Goal: Task Accomplishment & Management: Complete application form

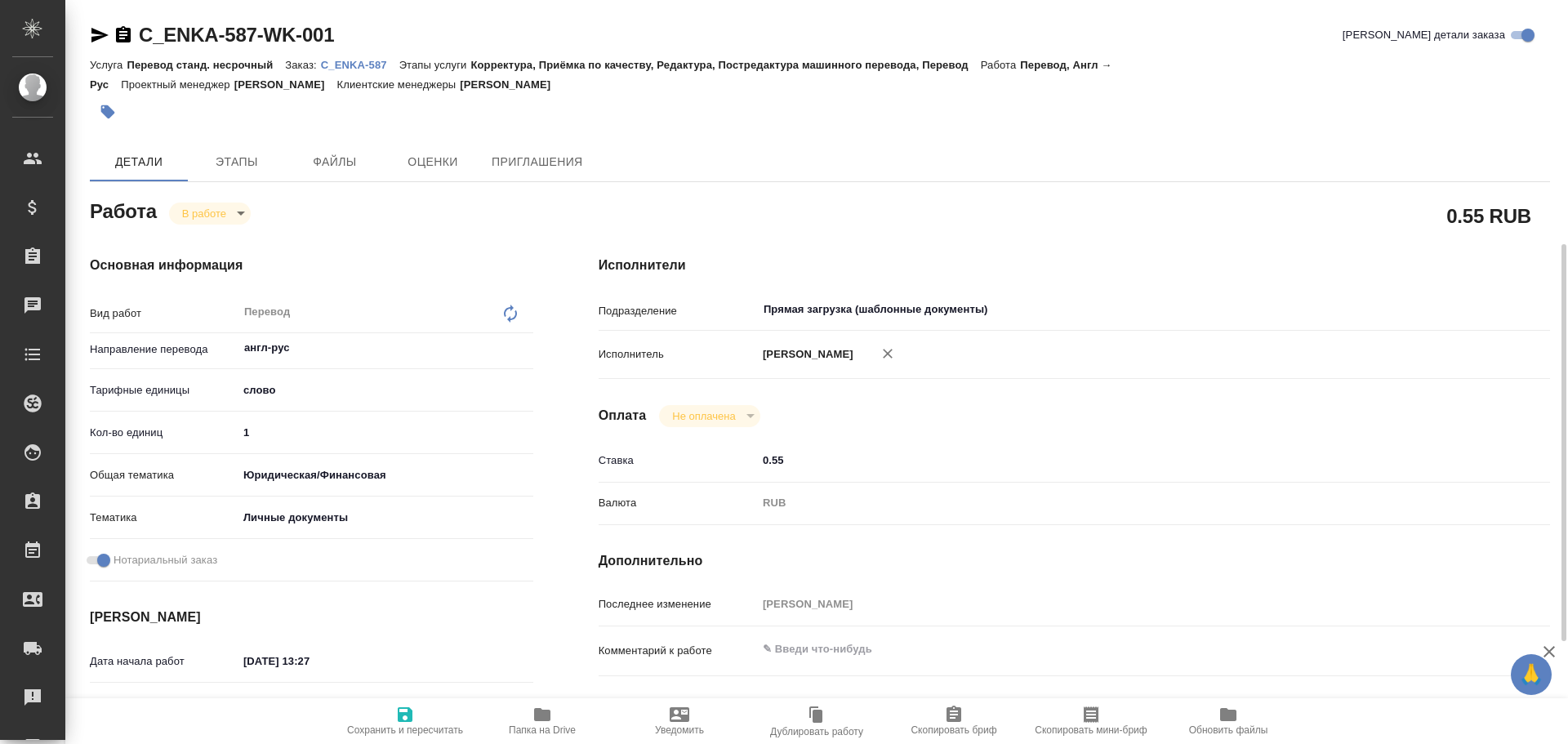
scroll to position [159, 0]
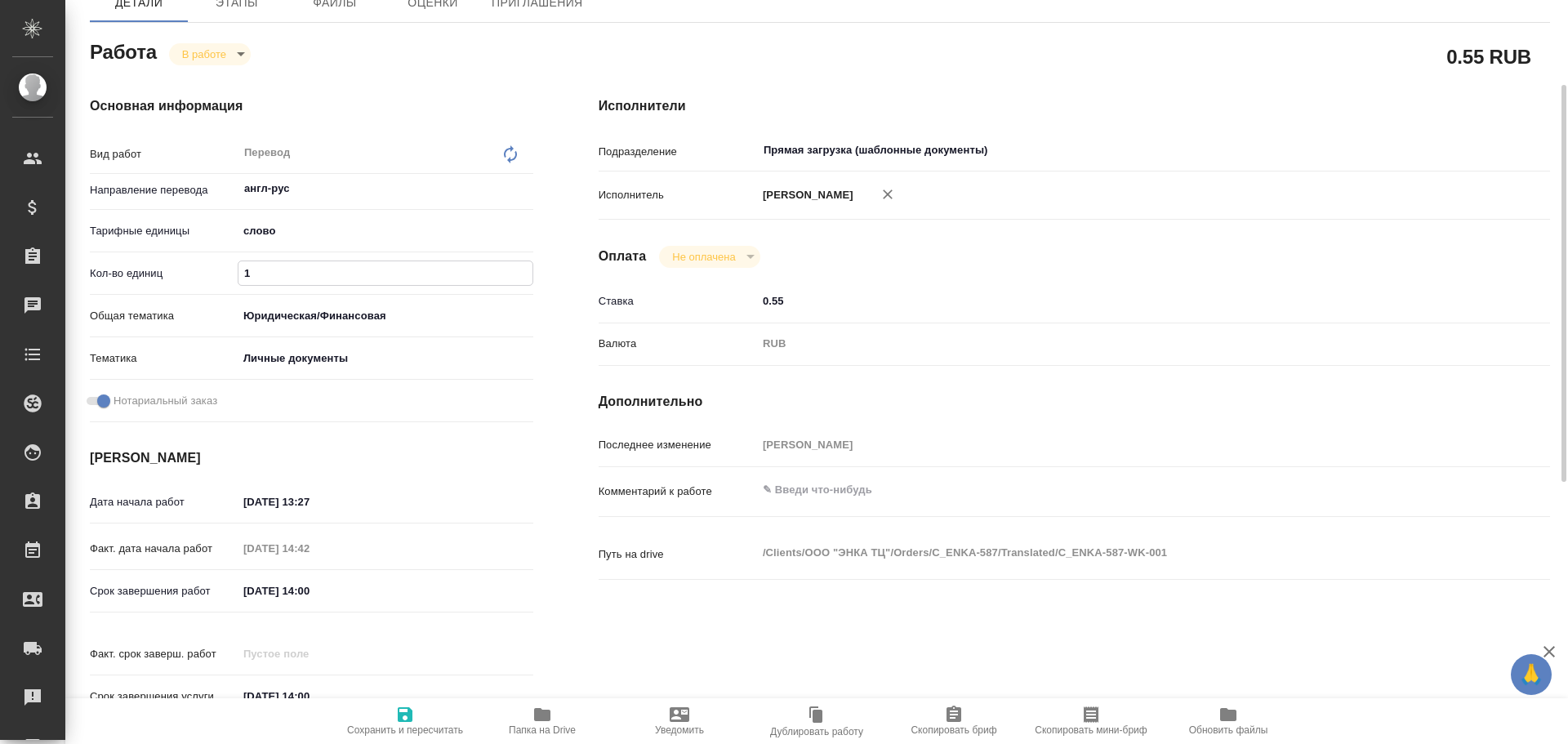
drag, startPoint x: 234, startPoint y: 276, endPoint x: 198, endPoint y: 271, distance: 36.3
click at [198, 271] on div "Кол-во единиц 1" at bounding box center [311, 273] width 444 height 28
type input "2250"
click at [403, 712] on icon "button" at bounding box center [404, 715] width 19 height 19
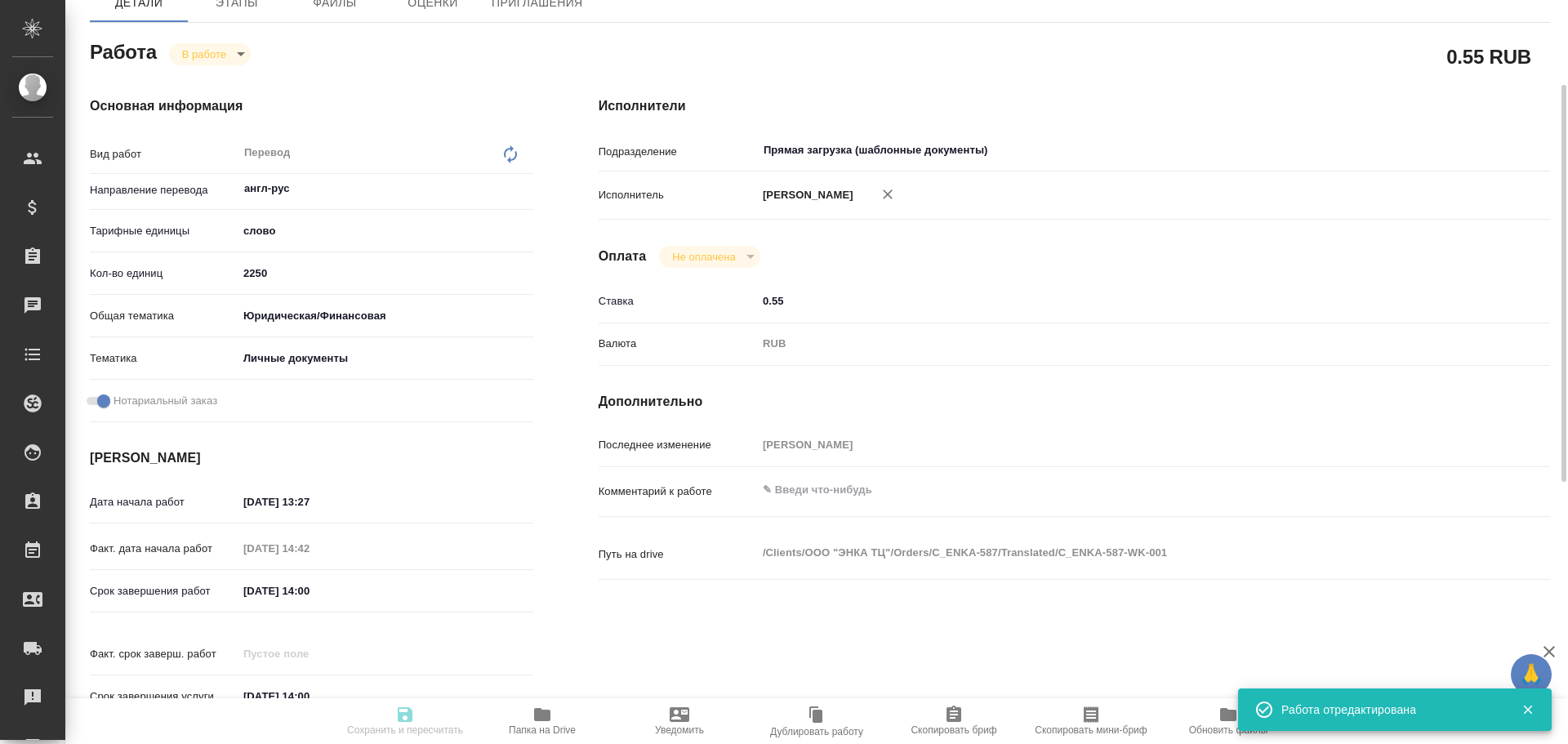
type input "inProgress"
type input "англ-рус"
type input "5a8b1489cc6b4906c91bfd90"
type input "2250"
type input "yr-fn"
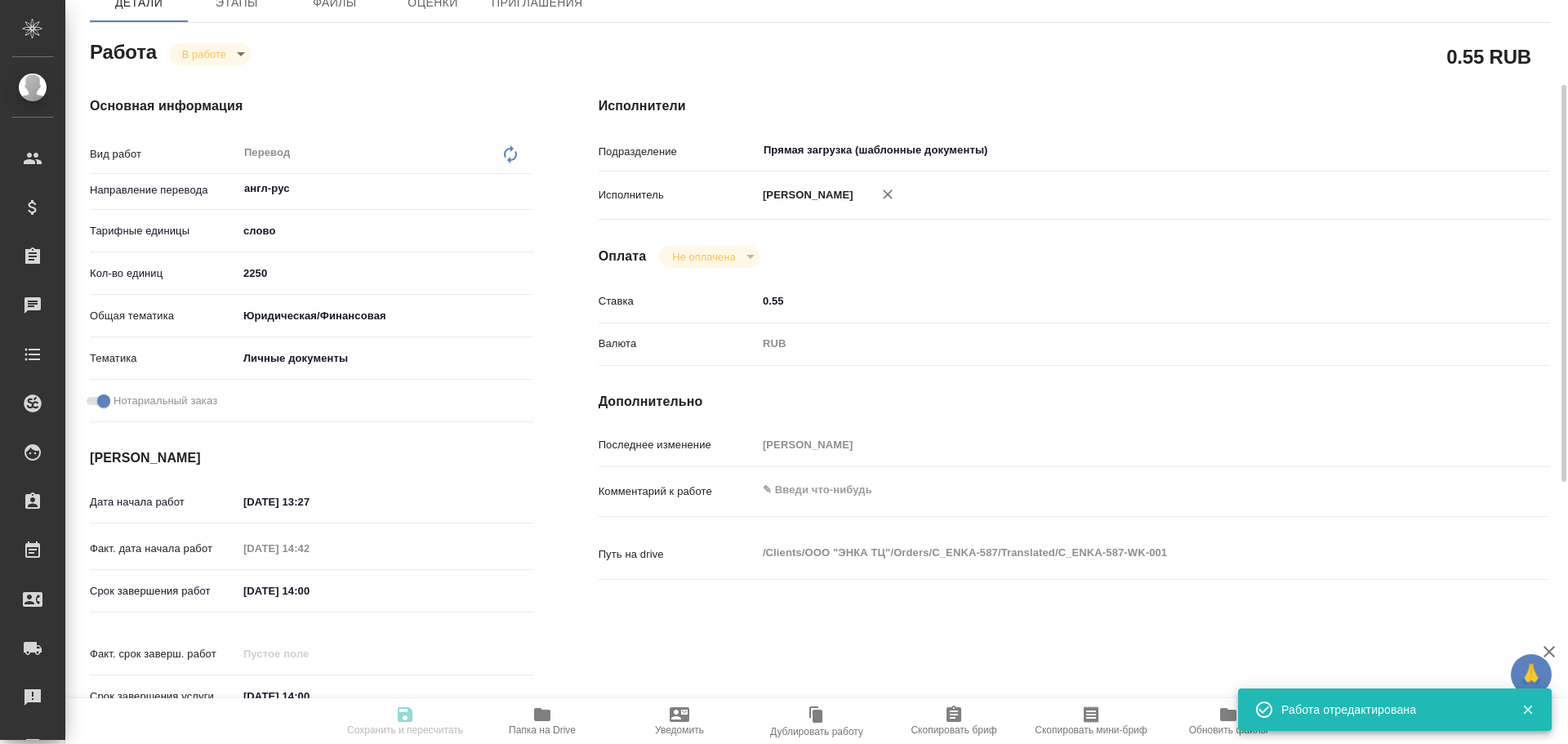
type input "5a8b8b956a9677013d343cfe"
checkbox input "true"
type input "13.10.2025 13:27"
type input "13.10.2025 14:42"
type input "14.10.2025 14:00"
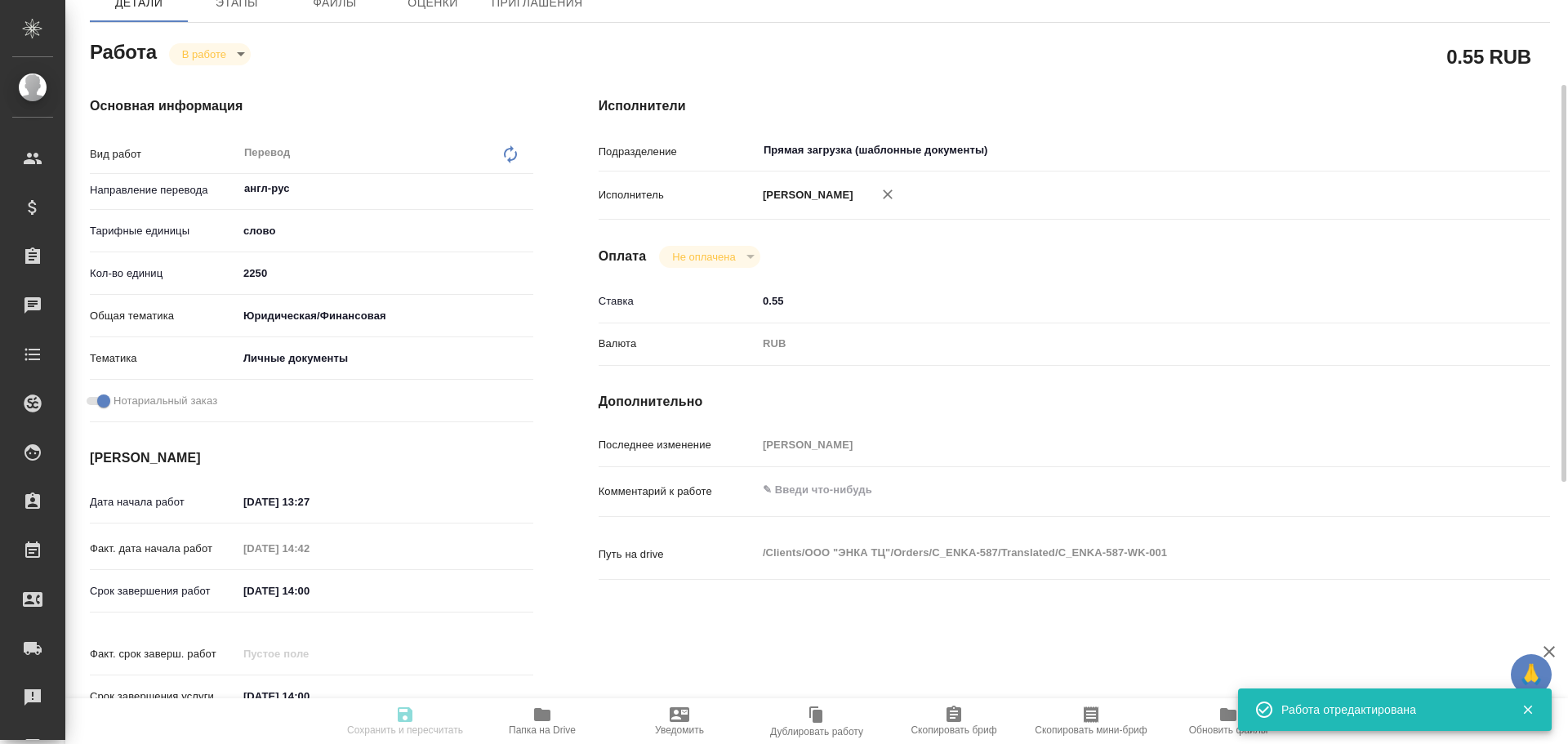
type input "14.10.2025 14:00"
type input "Прямая загрузка (шаблонные документы)"
type input "notPayed"
type input "0.55"
type input "RUB"
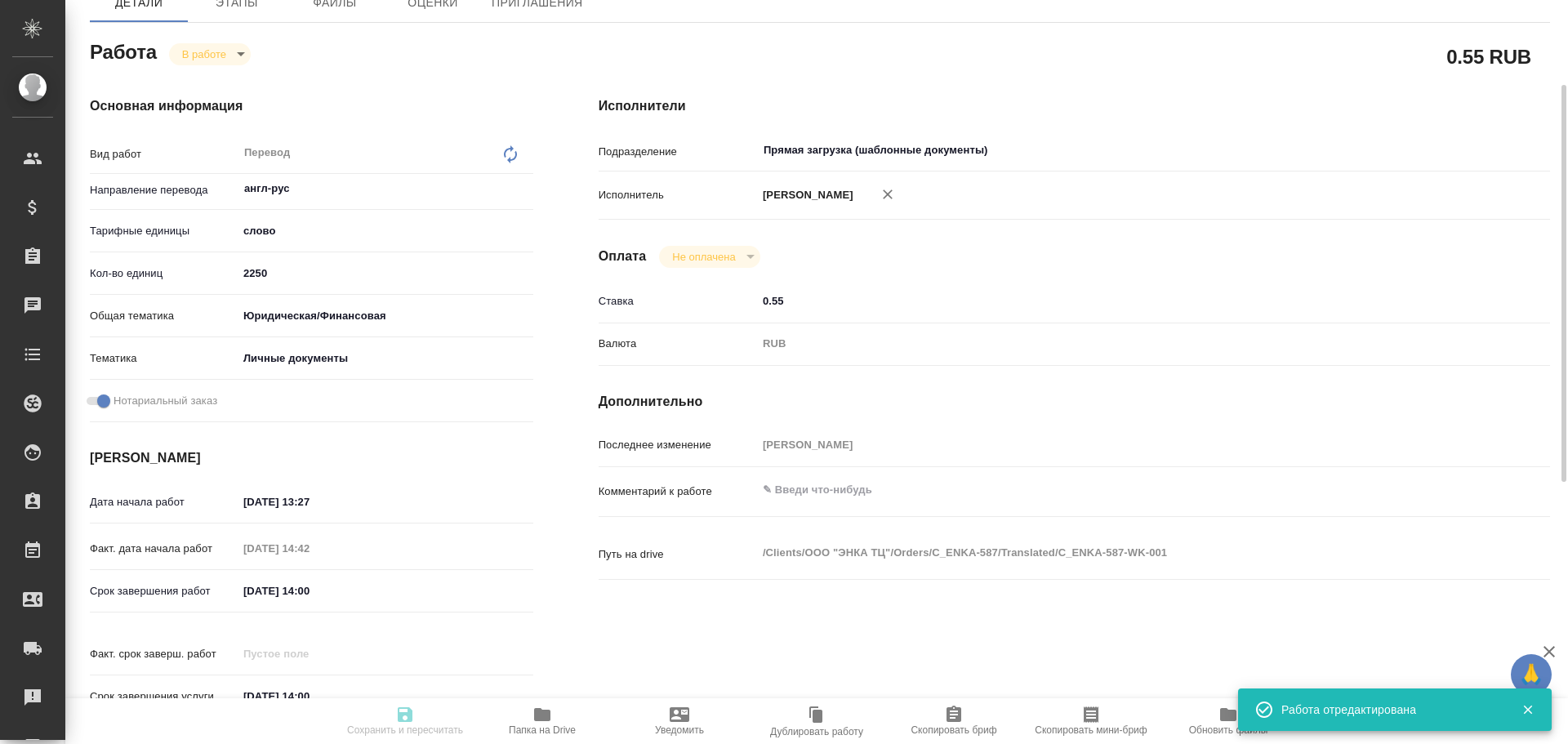
type input "[PERSON_NAME]"
type input "C_ENKA-587"
type input "Перевод станд. несрочный"
type input "Корректура, Приёмка по качеству, Редактура, Постредактура машинного перевода, П…"
type input "Димитриева Юлия"
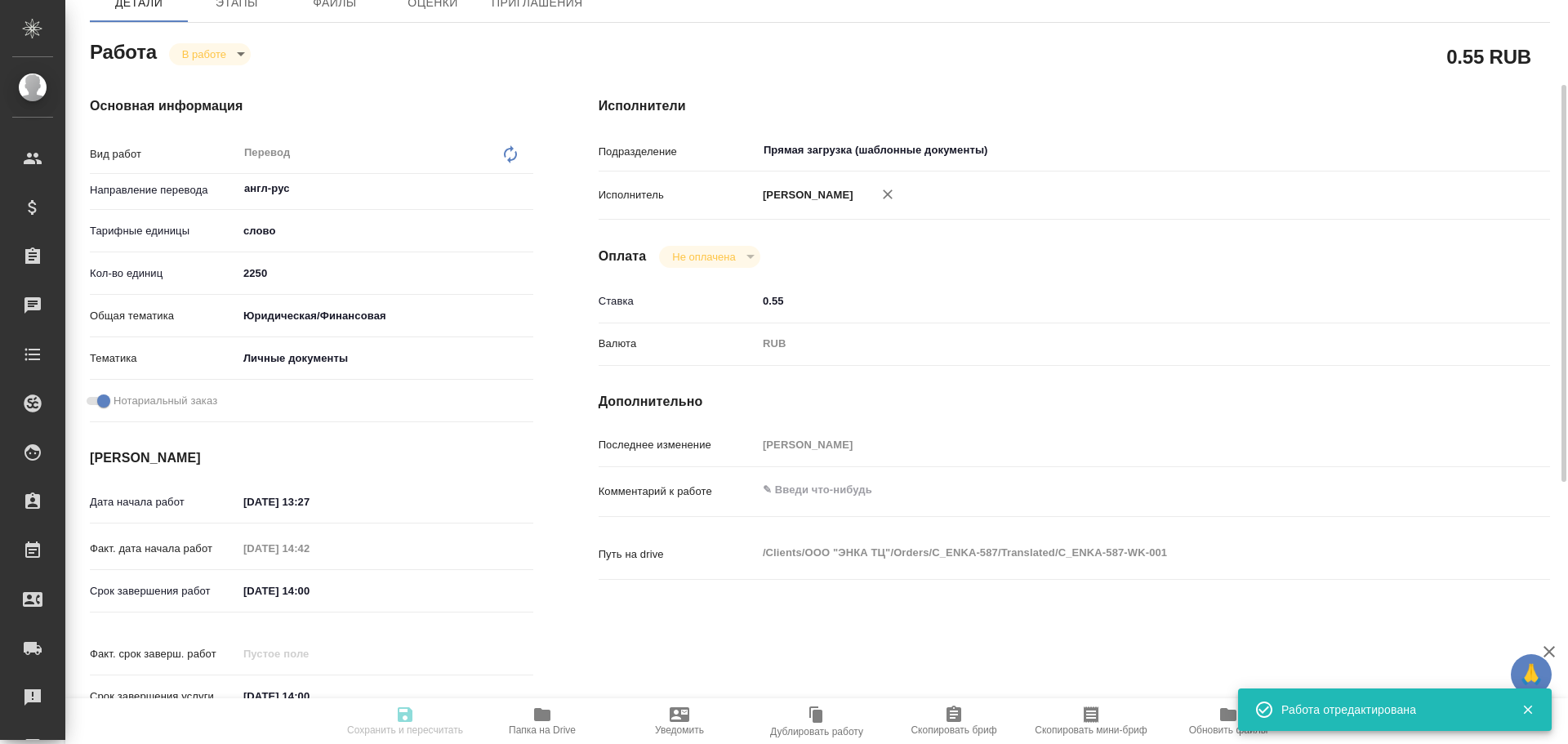
type input "/Clients/ООО "ЭНКА ТЦ"/Orders/C_ENKA-587"
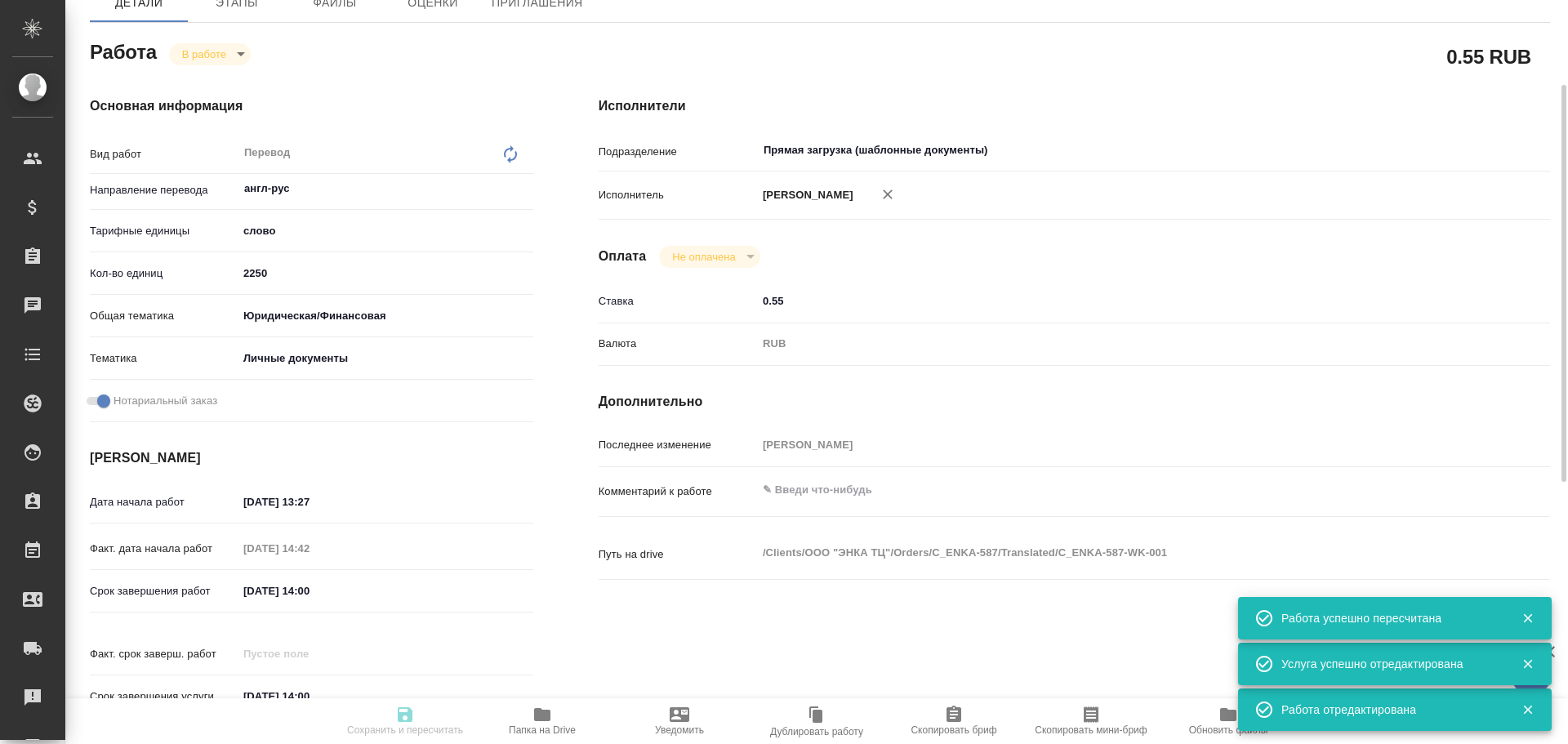
type input "inProgress"
type input "англ-рус"
type input "5a8b1489cc6b4906c91bfd90"
type input "2250"
type input "yr-fn"
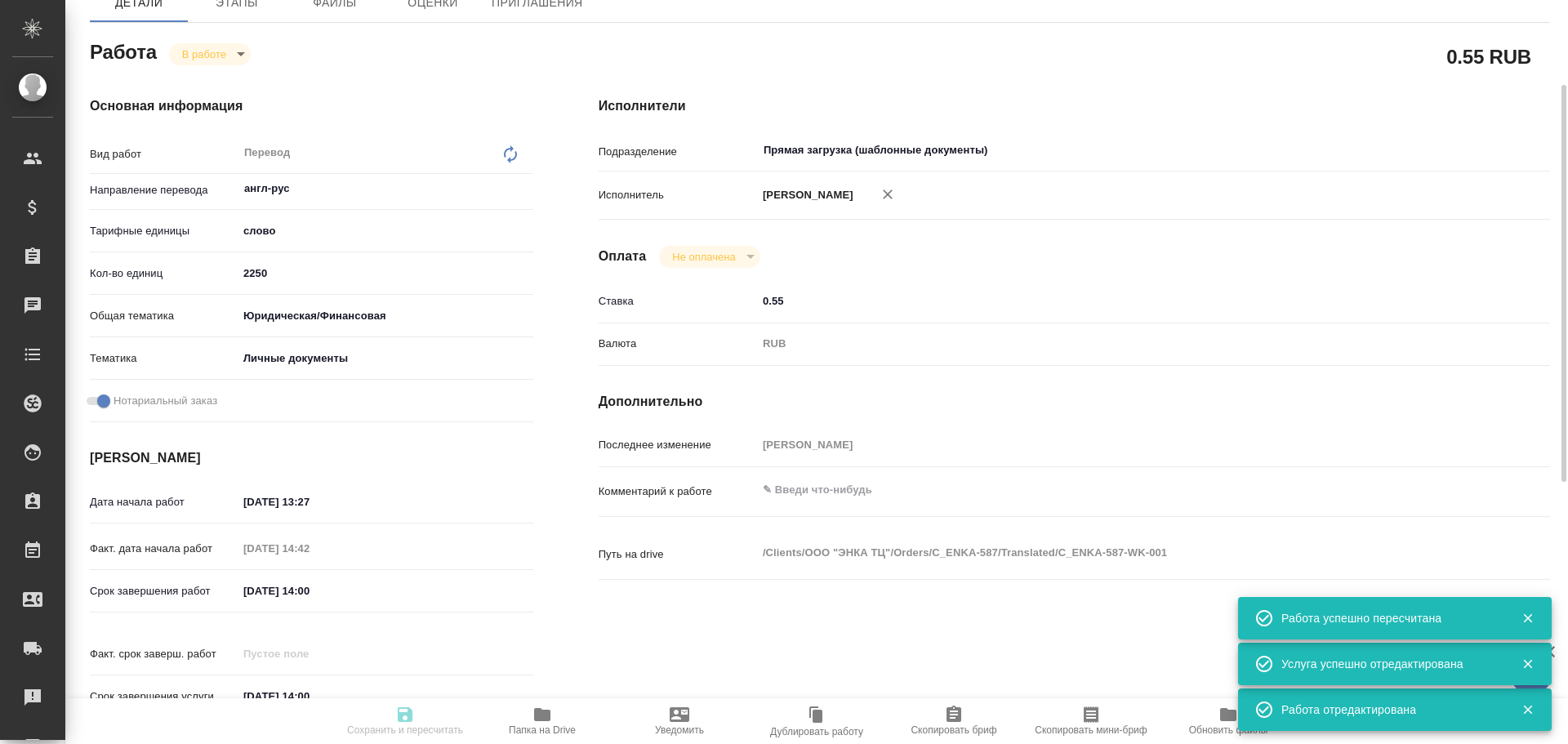
type input "5a8b8b956a9677013d343cfe"
checkbox input "true"
type input "13.10.2025 13:27"
type input "13.10.2025 14:42"
type input "14.10.2025 14:00"
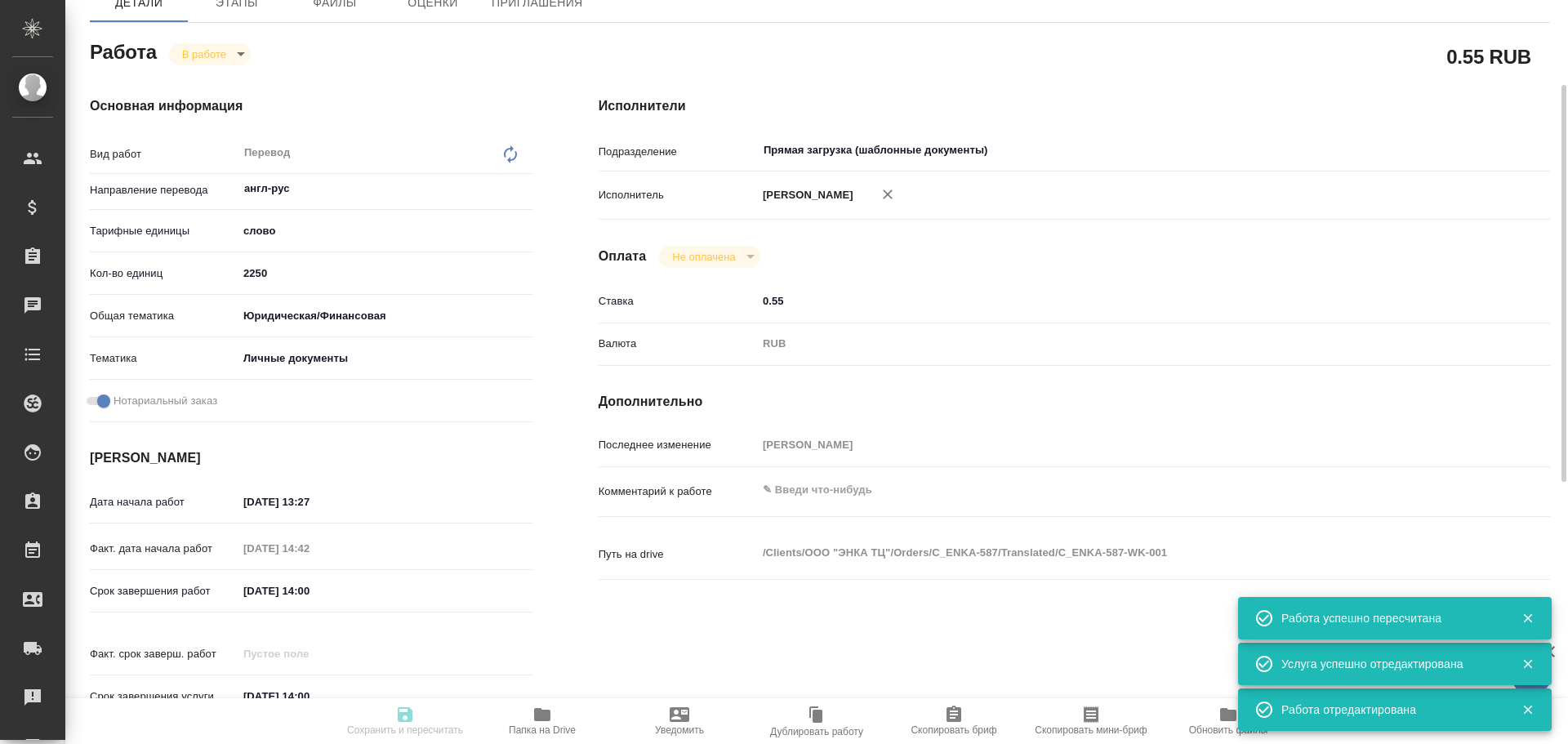
type input "14.10.2025 14:00"
type input "Прямая загрузка (шаблонные документы)"
type input "notPayed"
type input "0.55"
type input "RUB"
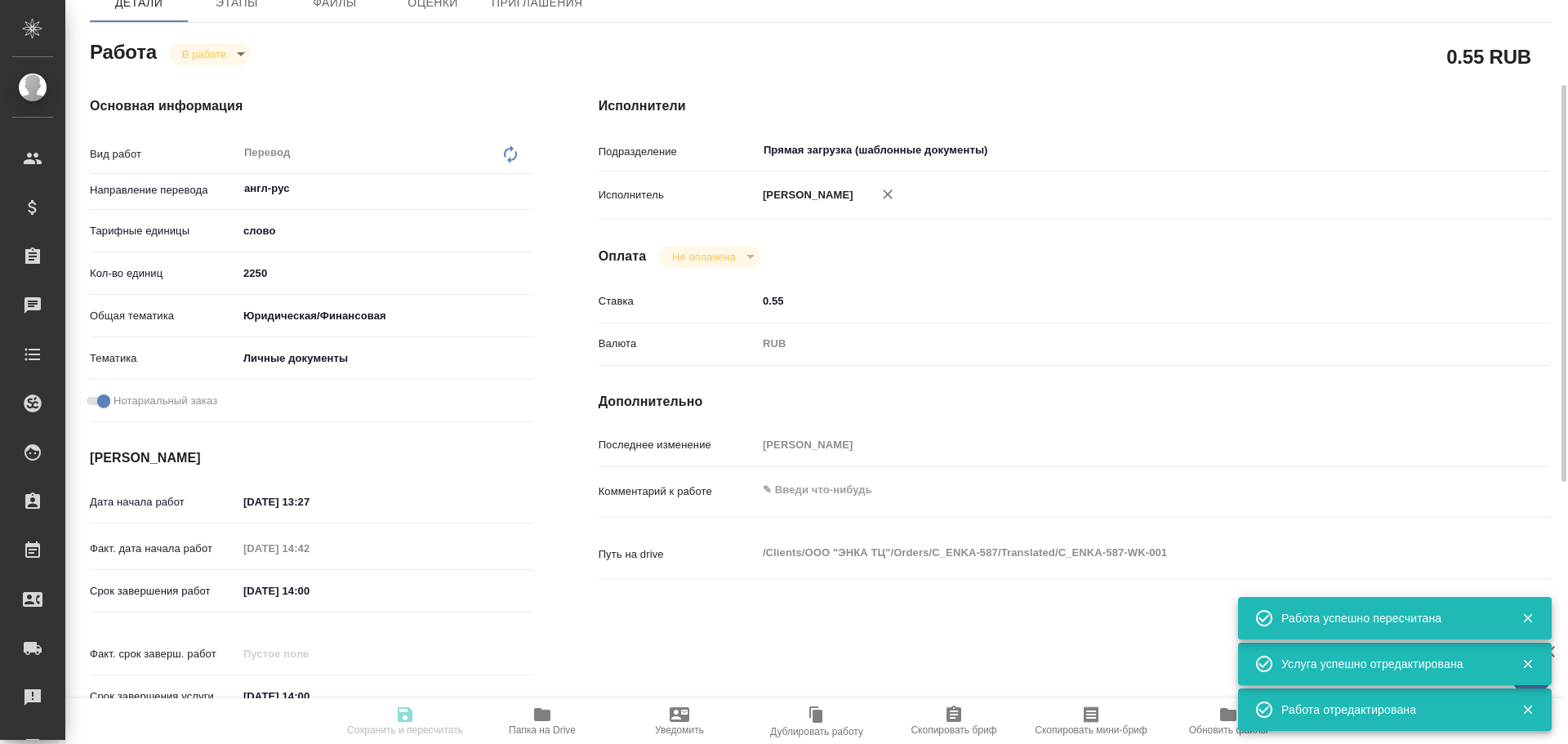
type input "[PERSON_NAME]"
type input "C_ENKA-587"
type input "Перевод станд. несрочный"
type input "Корректура, Приёмка по качеству, Редактура, Постредактура машинного перевода, П…"
type input "Димитриева Юлия"
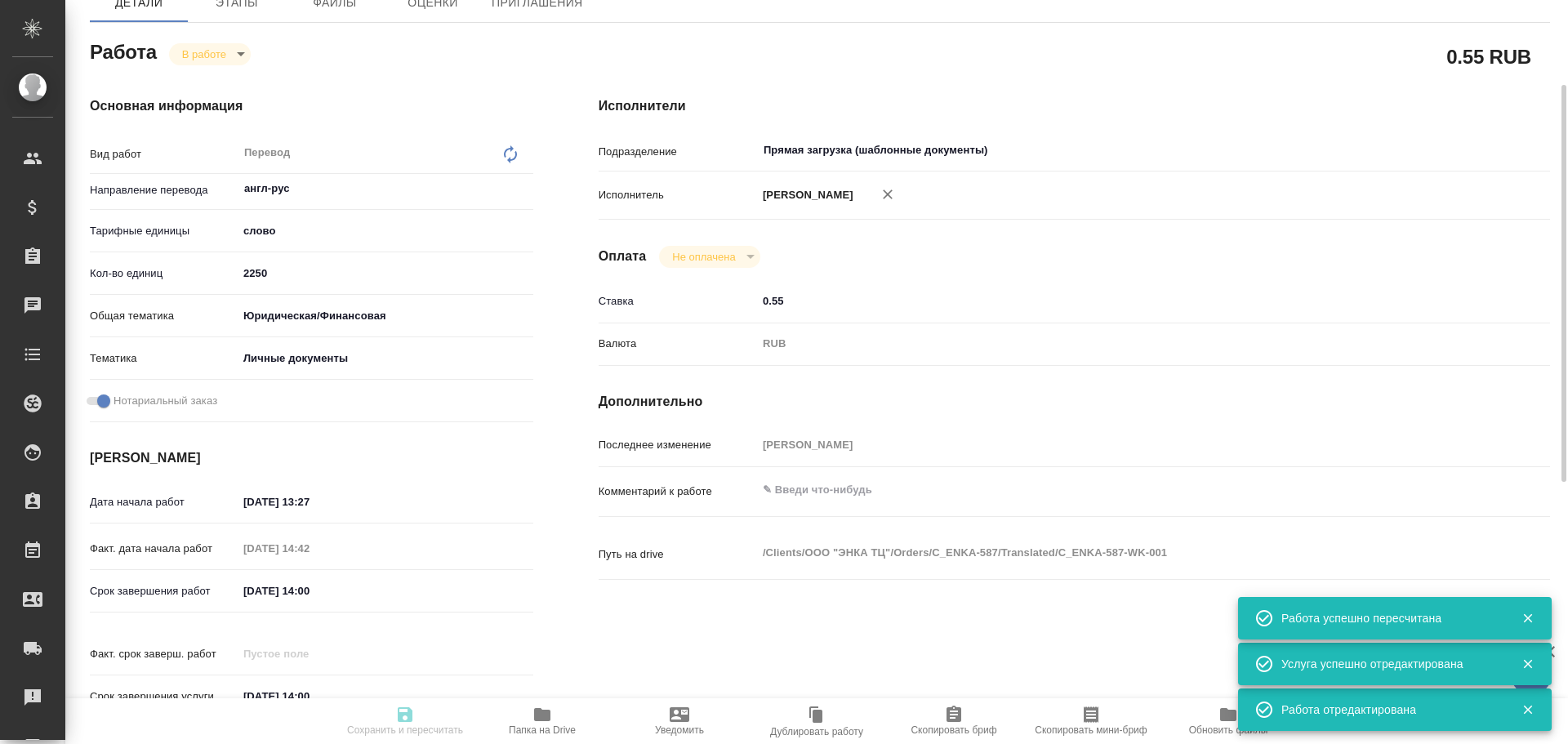
type input "/Clients/ООО "ЭНКА ТЦ"/Orders/C_ENKA-587"
click at [782, 494] on textarea at bounding box center [1114, 491] width 713 height 27
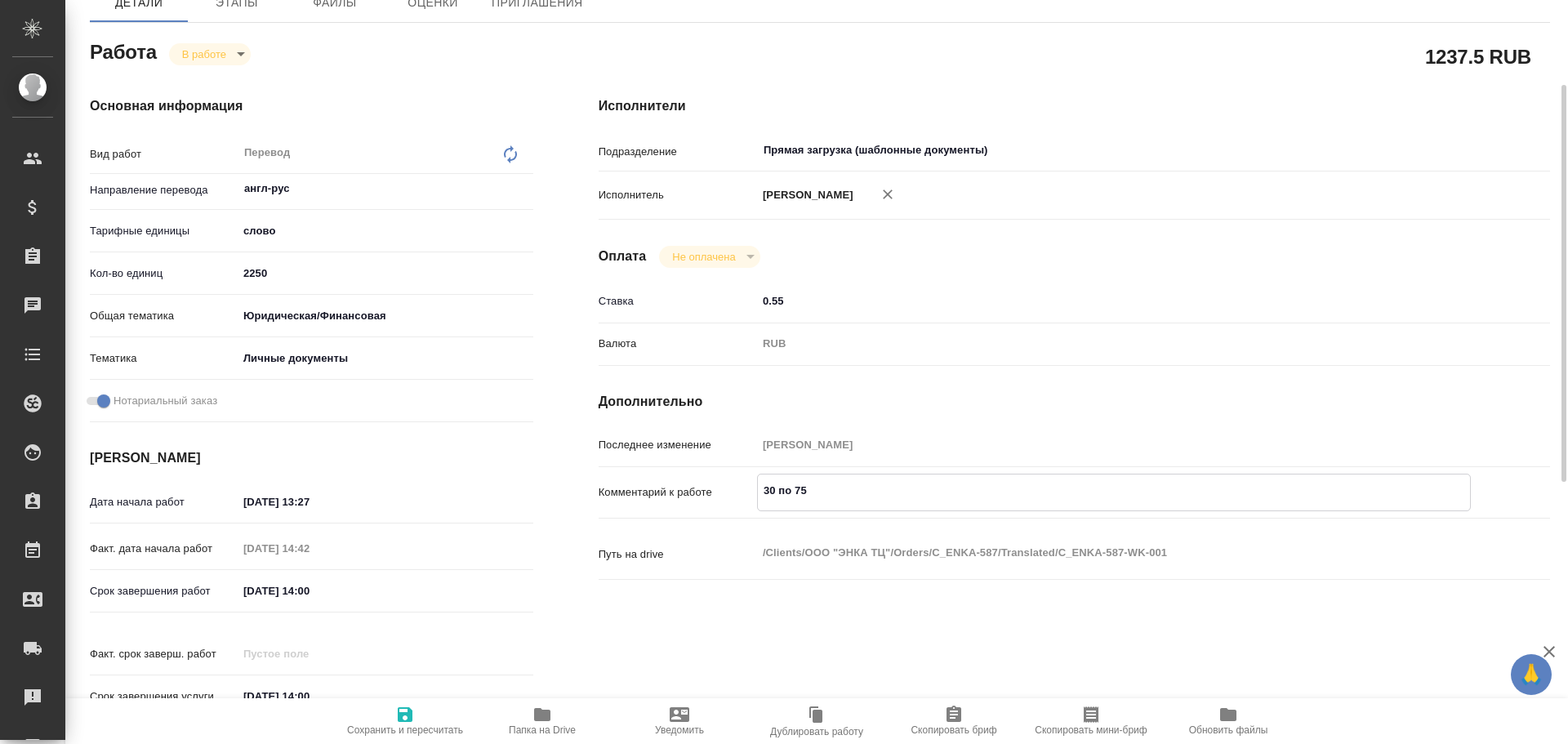
type textarea "30 по 75"
click at [399, 714] on icon "button" at bounding box center [405, 715] width 15 height 15
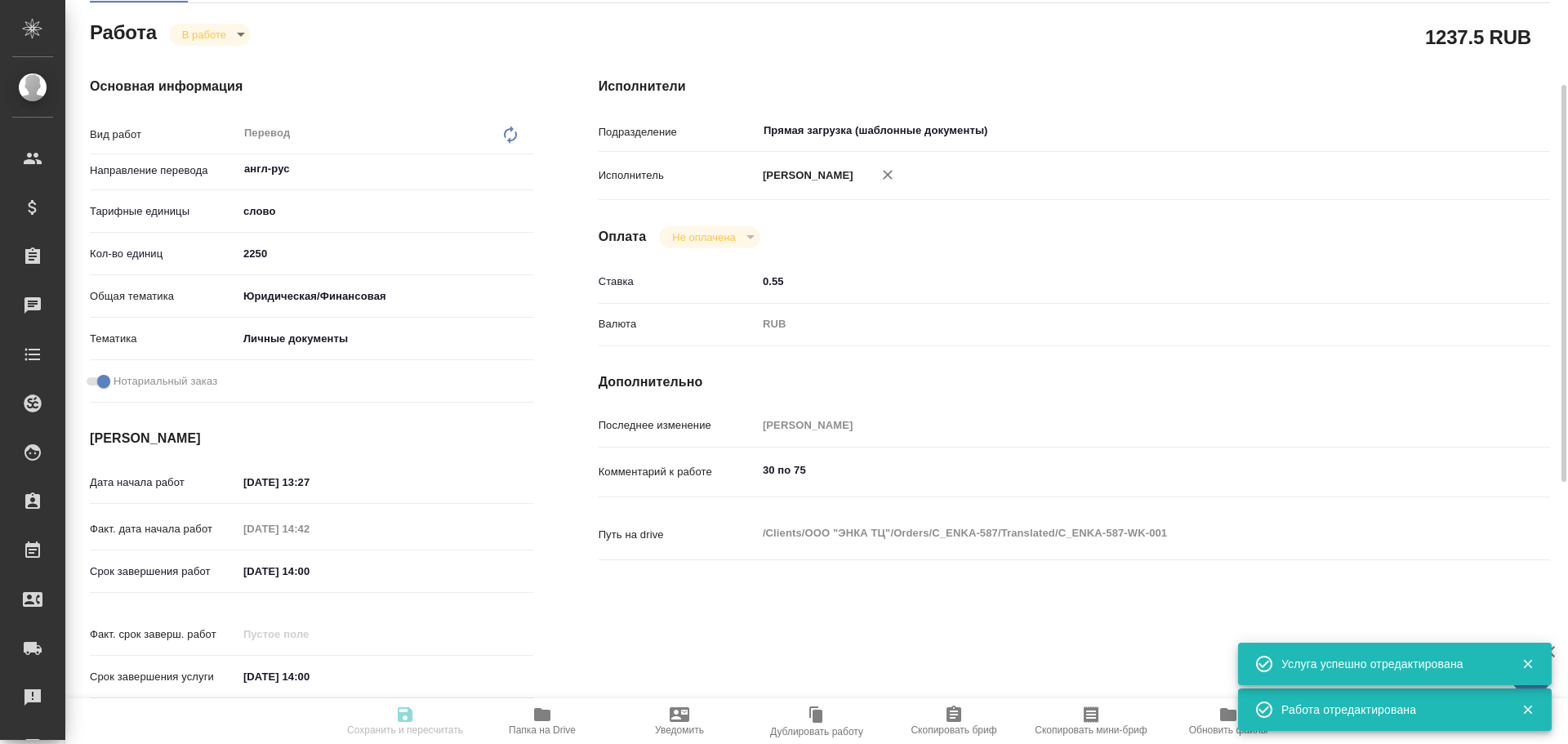
type input "inProgress"
type input "англ-рус"
type input "5a8b1489cc6b4906c91bfd90"
type input "2250"
type input "yr-fn"
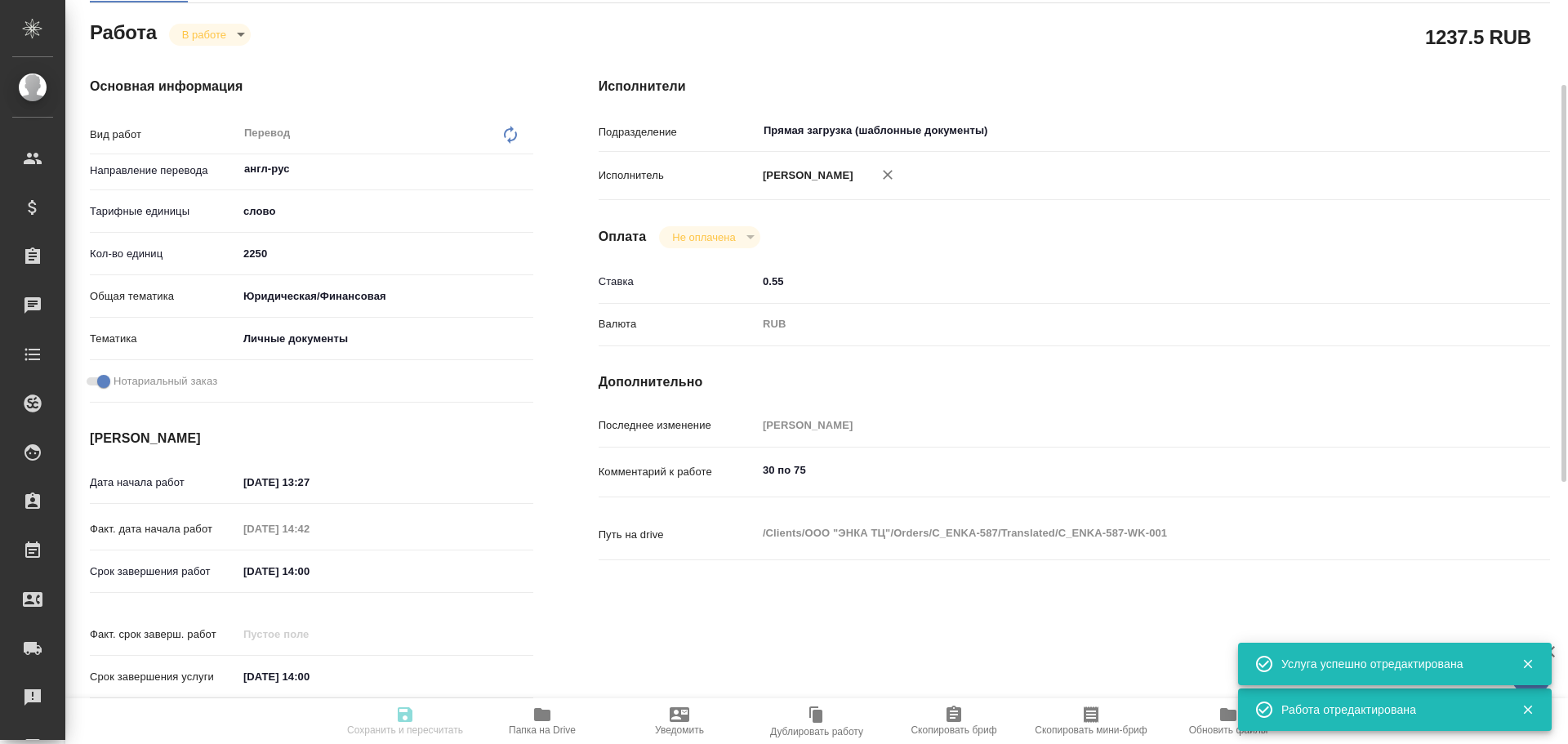
type input "5a8b8b956a9677013d343cfe"
checkbox input "true"
type input "13.10.2025 13:27"
type input "13.10.2025 14:42"
type input "14.10.2025 14:00"
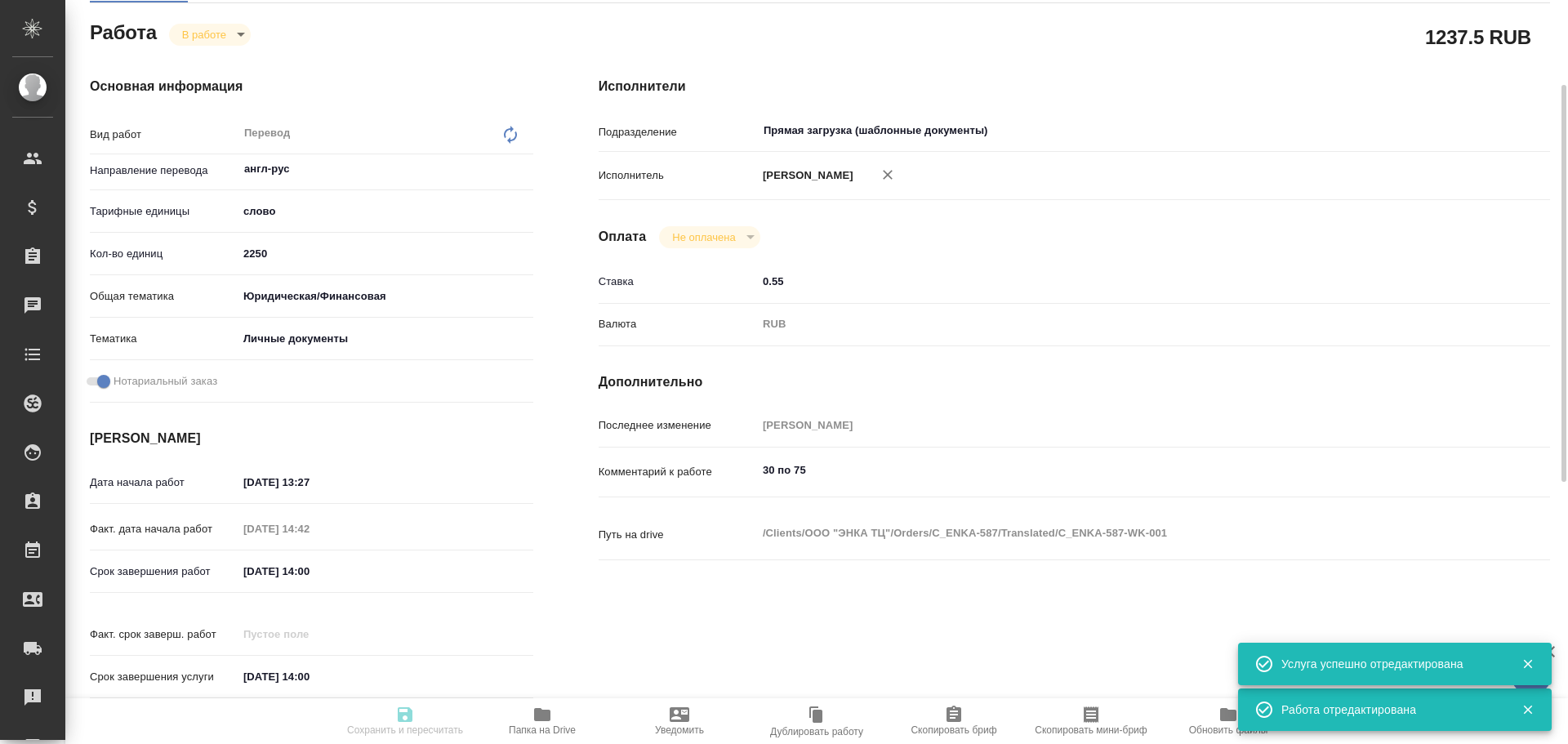
type input "14.10.2025 14:00"
type input "Прямая загрузка (шаблонные документы)"
type input "notPayed"
type input "0.55"
type input "RUB"
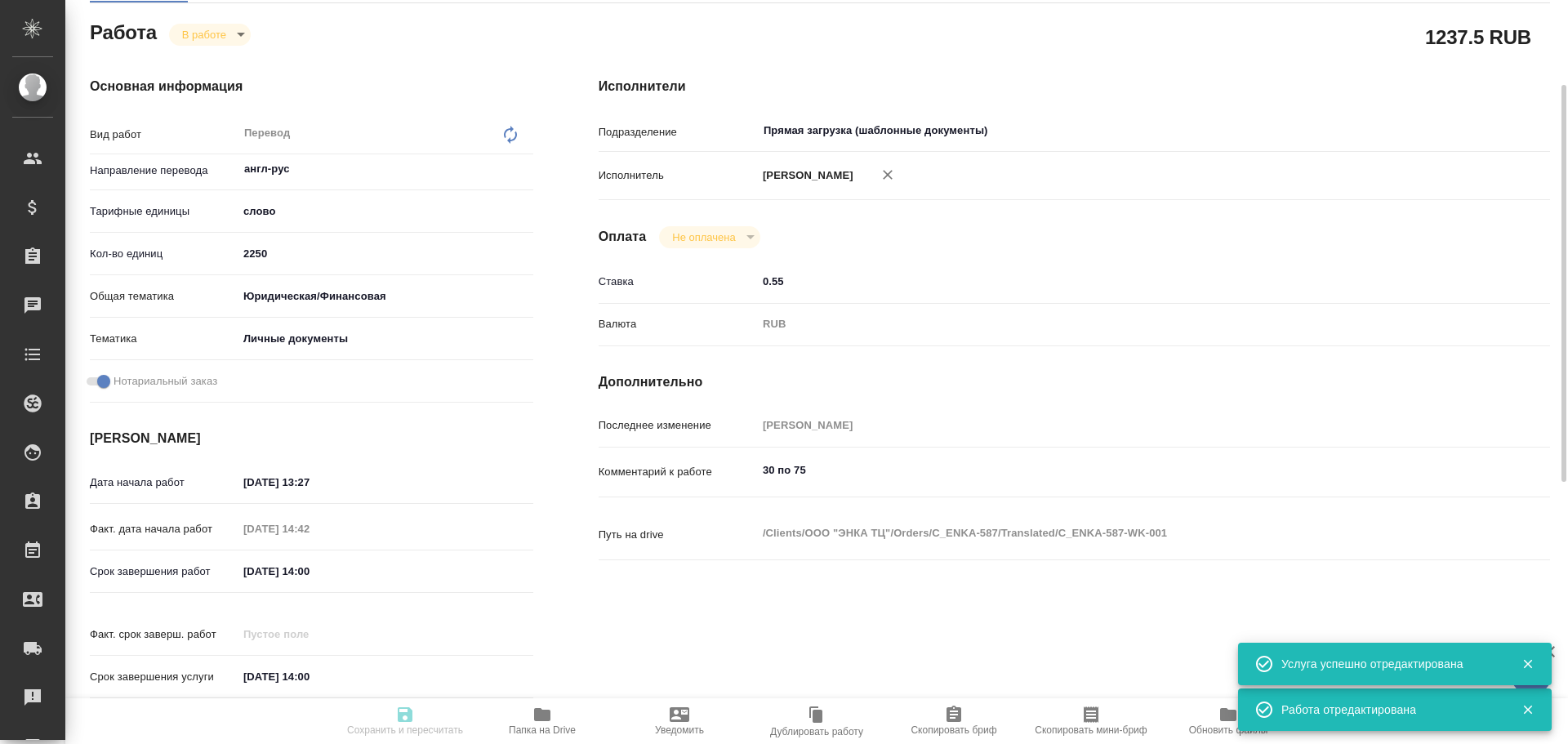
type input "[PERSON_NAME]"
type input "C_ENKA-587"
type input "Перевод станд. несрочный"
type input "Корректура, Приёмка по качеству, Редактура, Постредактура машинного перевода, П…"
type input "Димитриева Юлия"
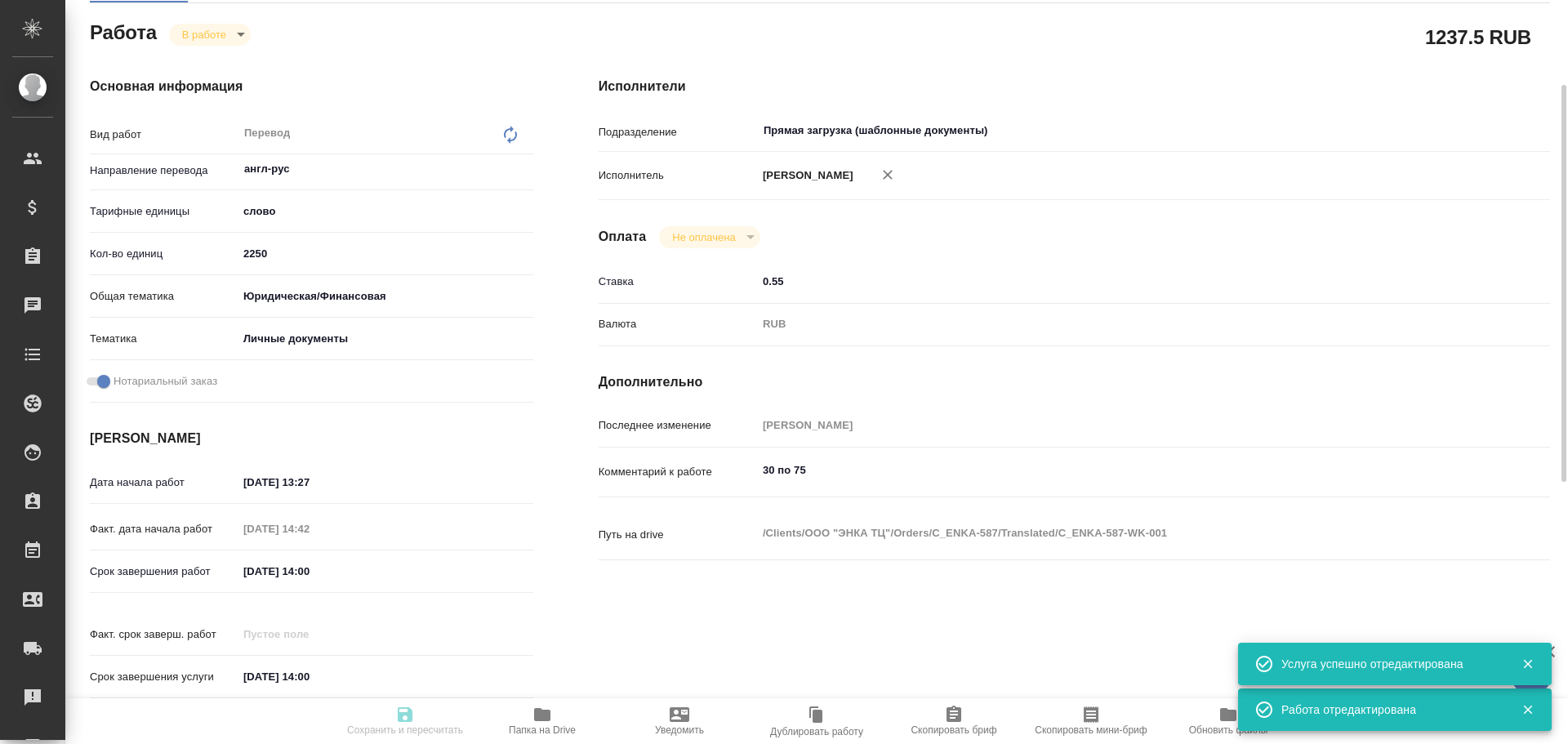
type input "/Clients/ООО "ЭНКА ТЦ"/Orders/C_ENKA-587"
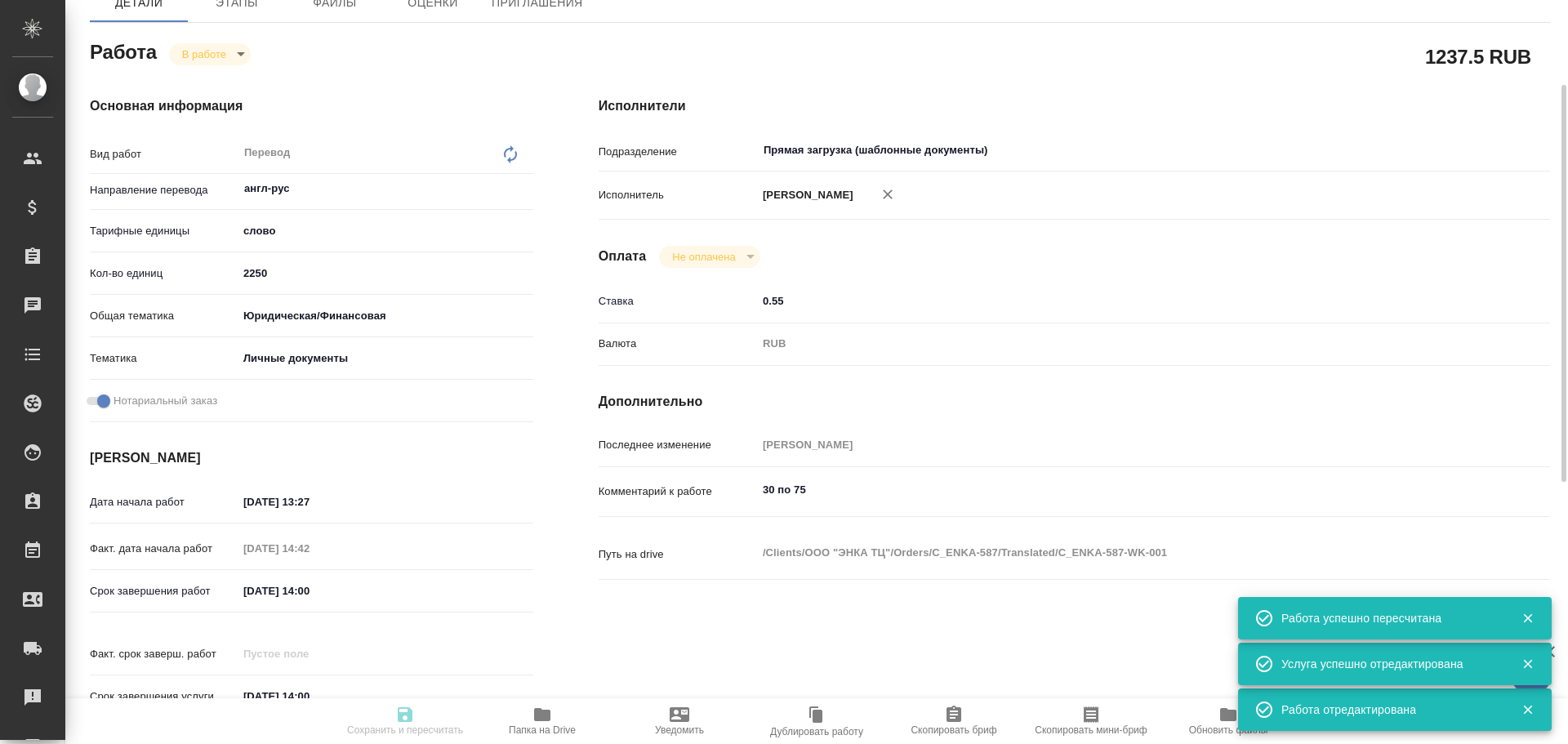
type input "inProgress"
type input "англ-рус"
type input "5a8b1489cc6b4906c91bfd90"
type input "2250"
type input "yr-fn"
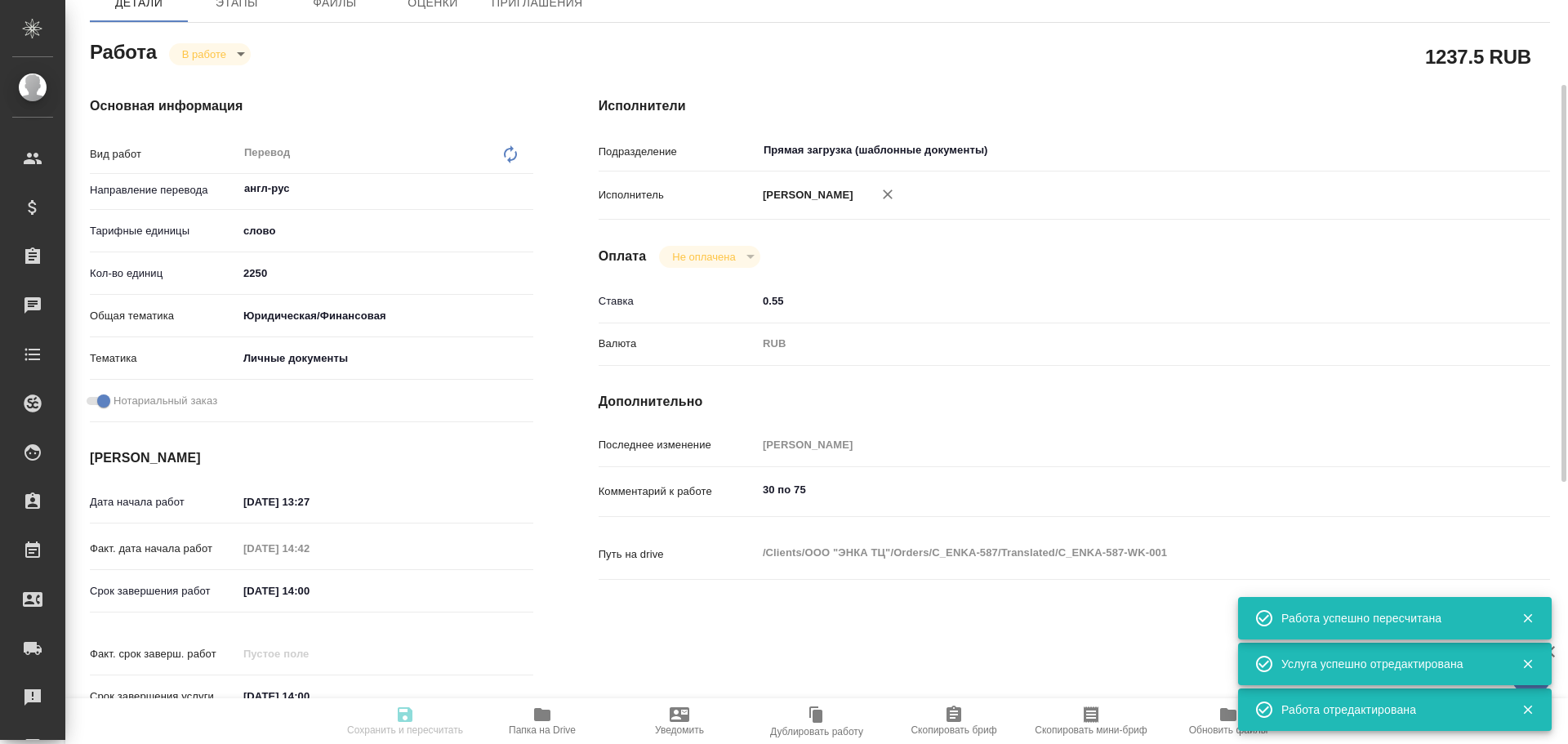
type input "5a8b8b956a9677013d343cfe"
checkbox input "true"
type input "13.10.2025 13:27"
type input "13.10.2025 14:42"
type input "14.10.2025 14:00"
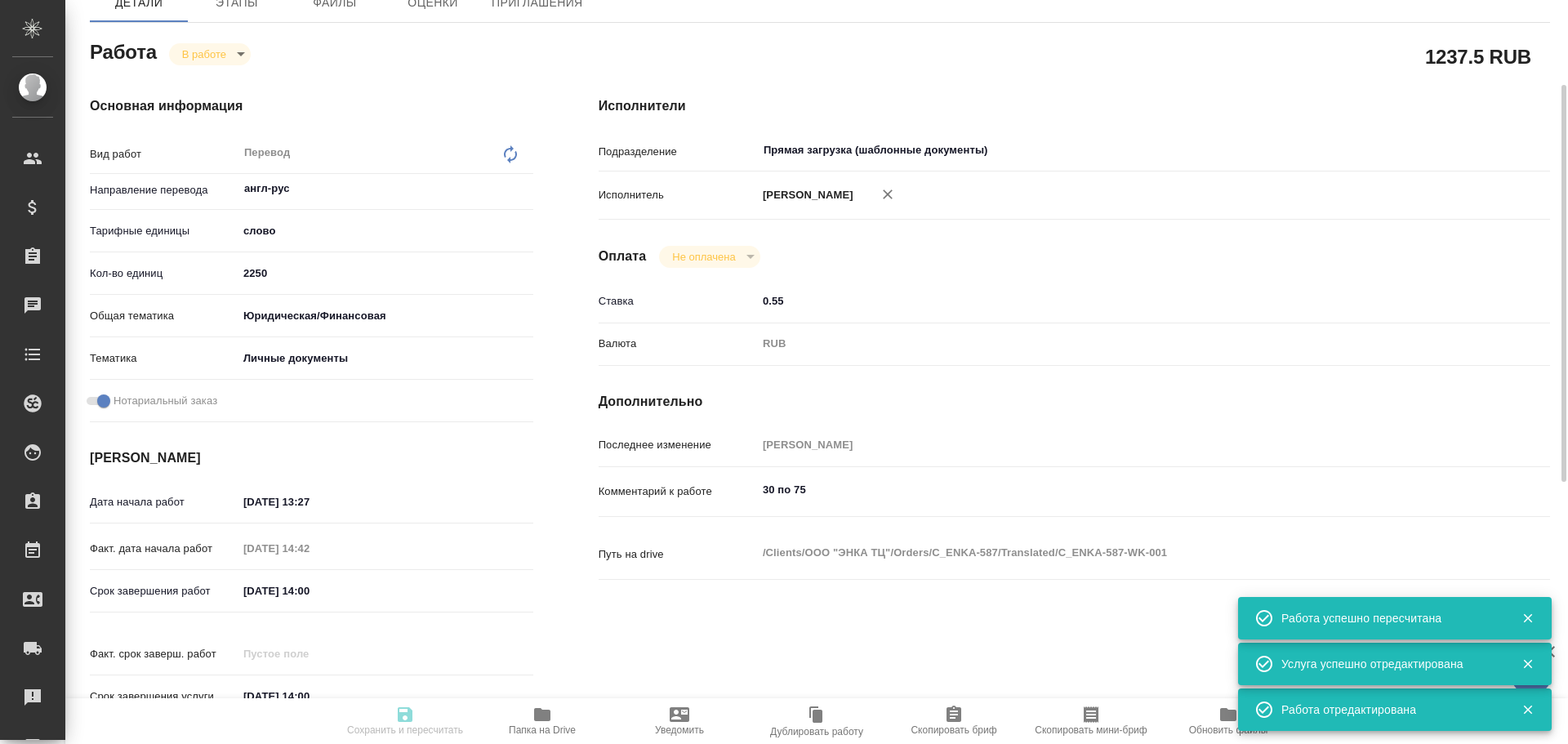
type input "14.10.2025 14:00"
type input "Прямая загрузка (шаблонные документы)"
type input "notPayed"
type input "0.55"
type input "RUB"
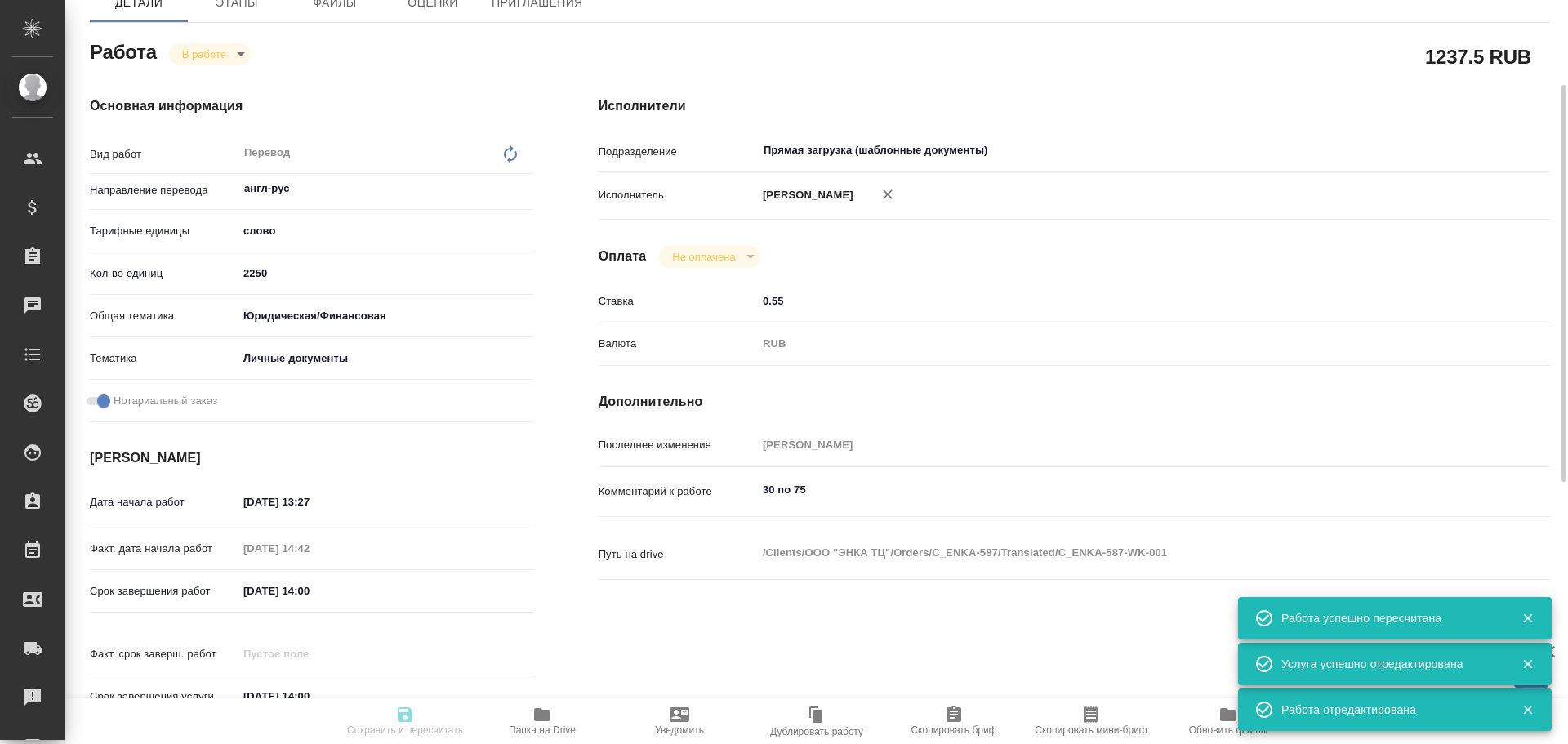
type input "[PERSON_NAME]"
type input "C_ENKA-587"
type input "Перевод станд. несрочный"
type input "Корректура, Приёмка по качеству, Редактура, Постредактура машинного перевода, П…"
type input "Димитриева Юлия"
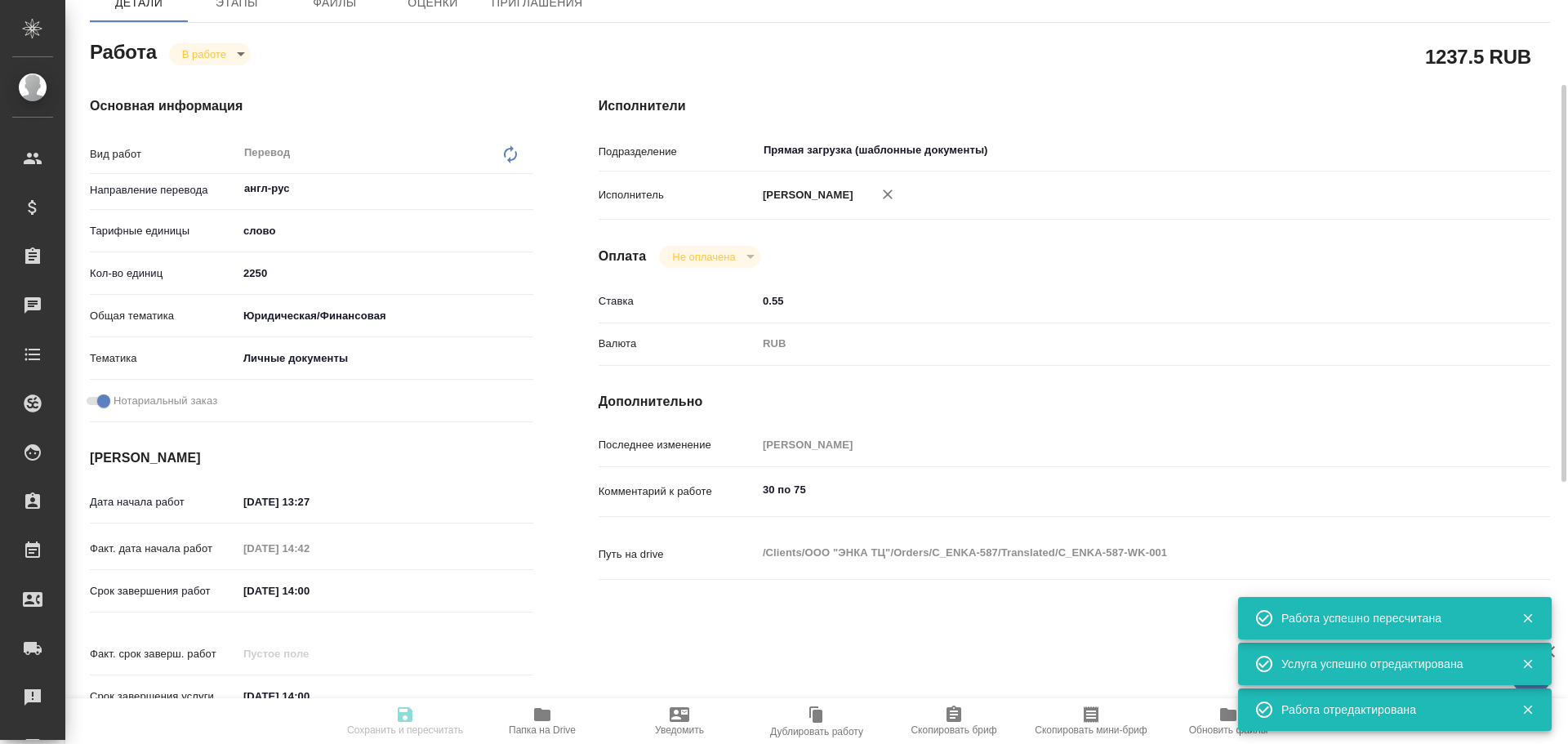
type input "/Clients/ООО "ЭНКА ТЦ"/Orders/C_ENKA-587"
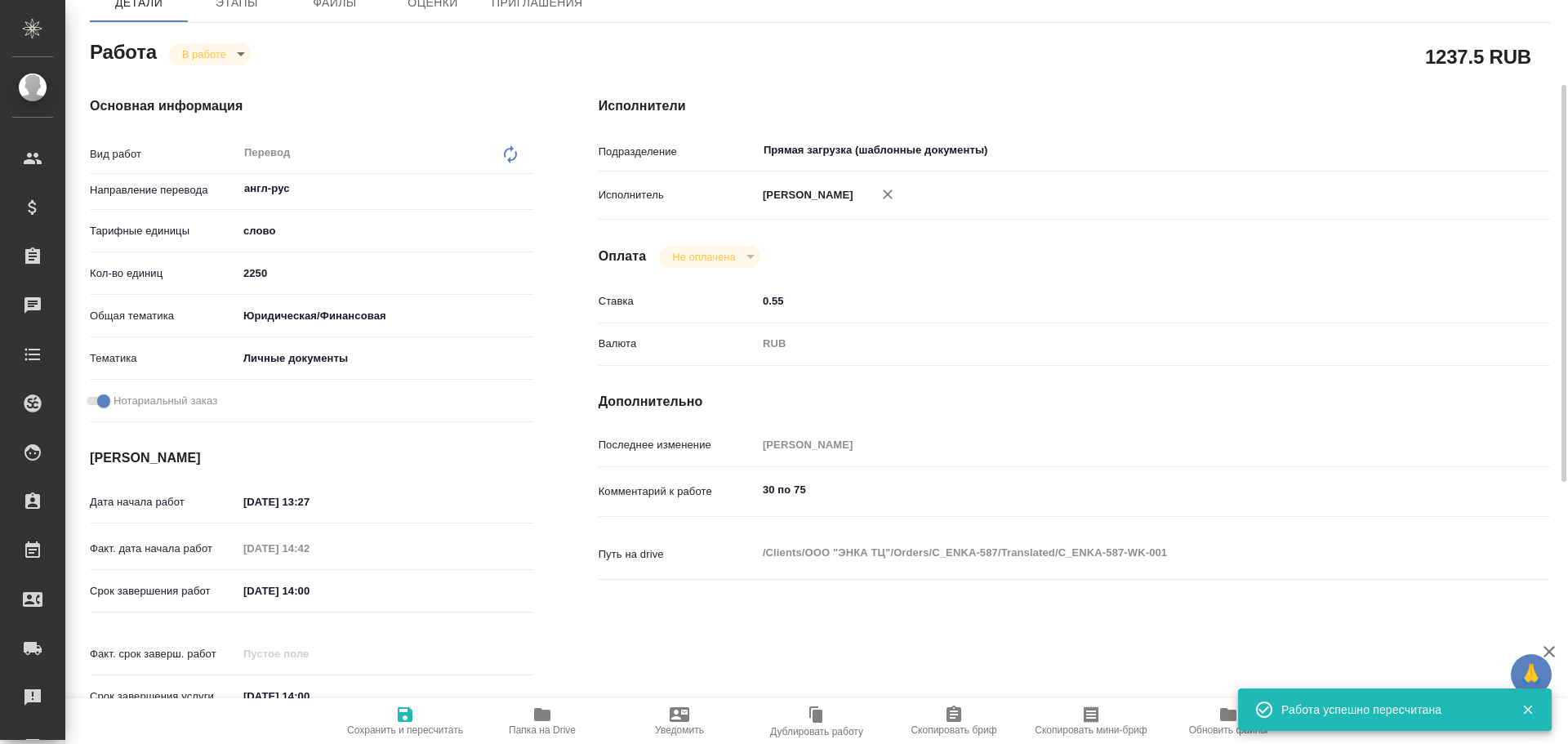
scroll to position [0, 0]
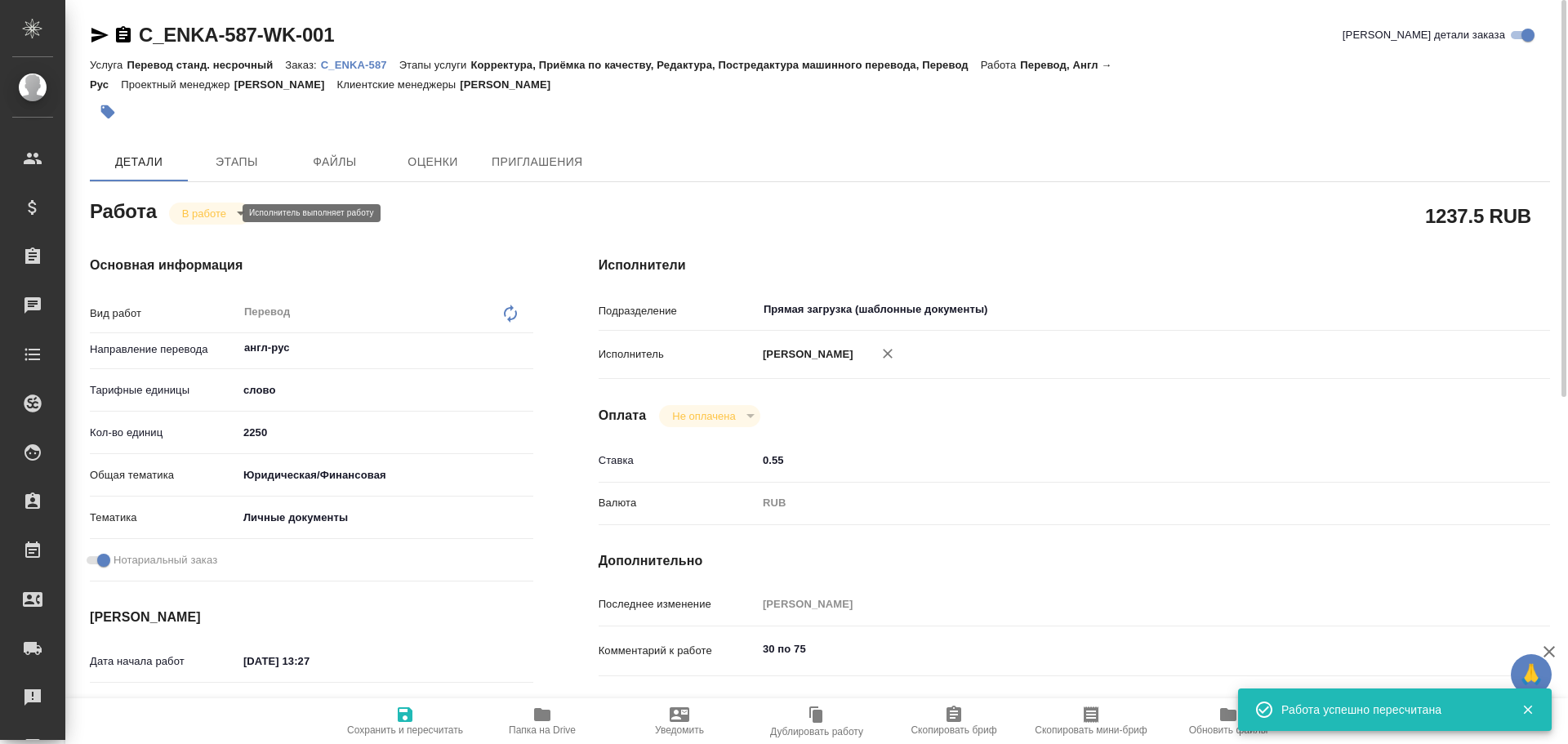
click at [215, 209] on body "🙏 .cls-1 fill:#fff; AWATERA Gusev Alexandr Клиенты Спецификации Заказы 0 Чаты T…" at bounding box center [784, 372] width 1568 height 744
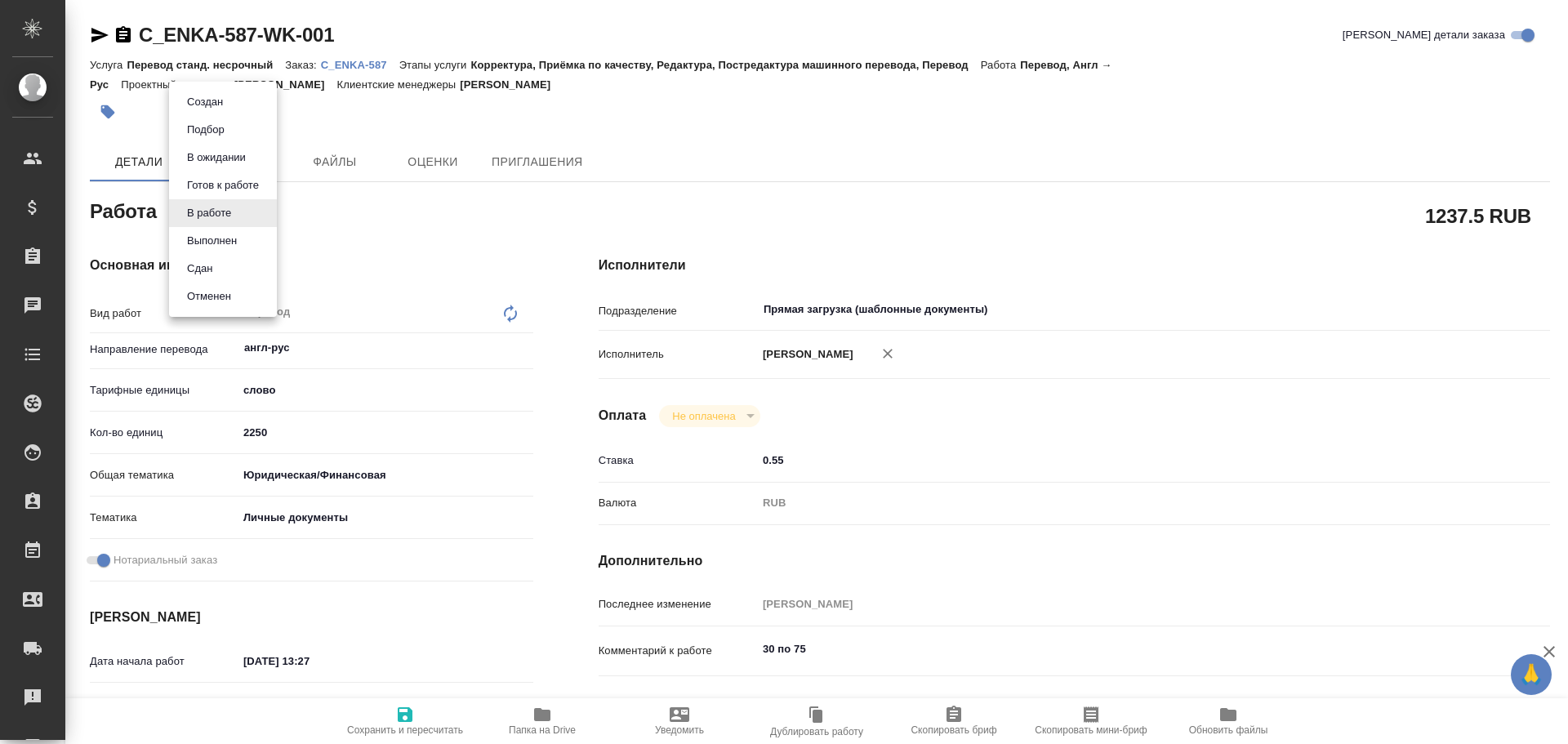
click at [219, 268] on li "Сдан" at bounding box center [223, 269] width 108 height 27
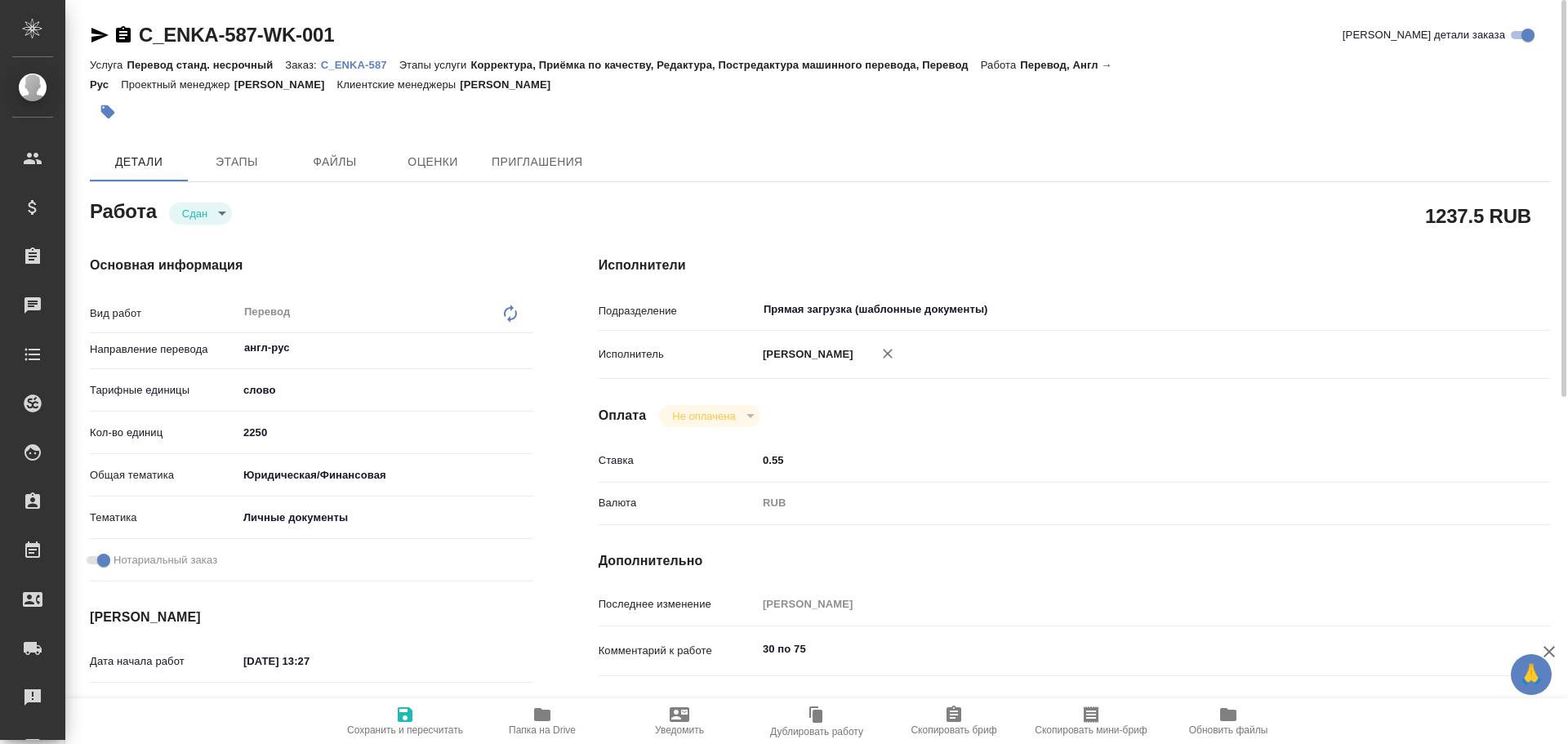
type textarea "x"
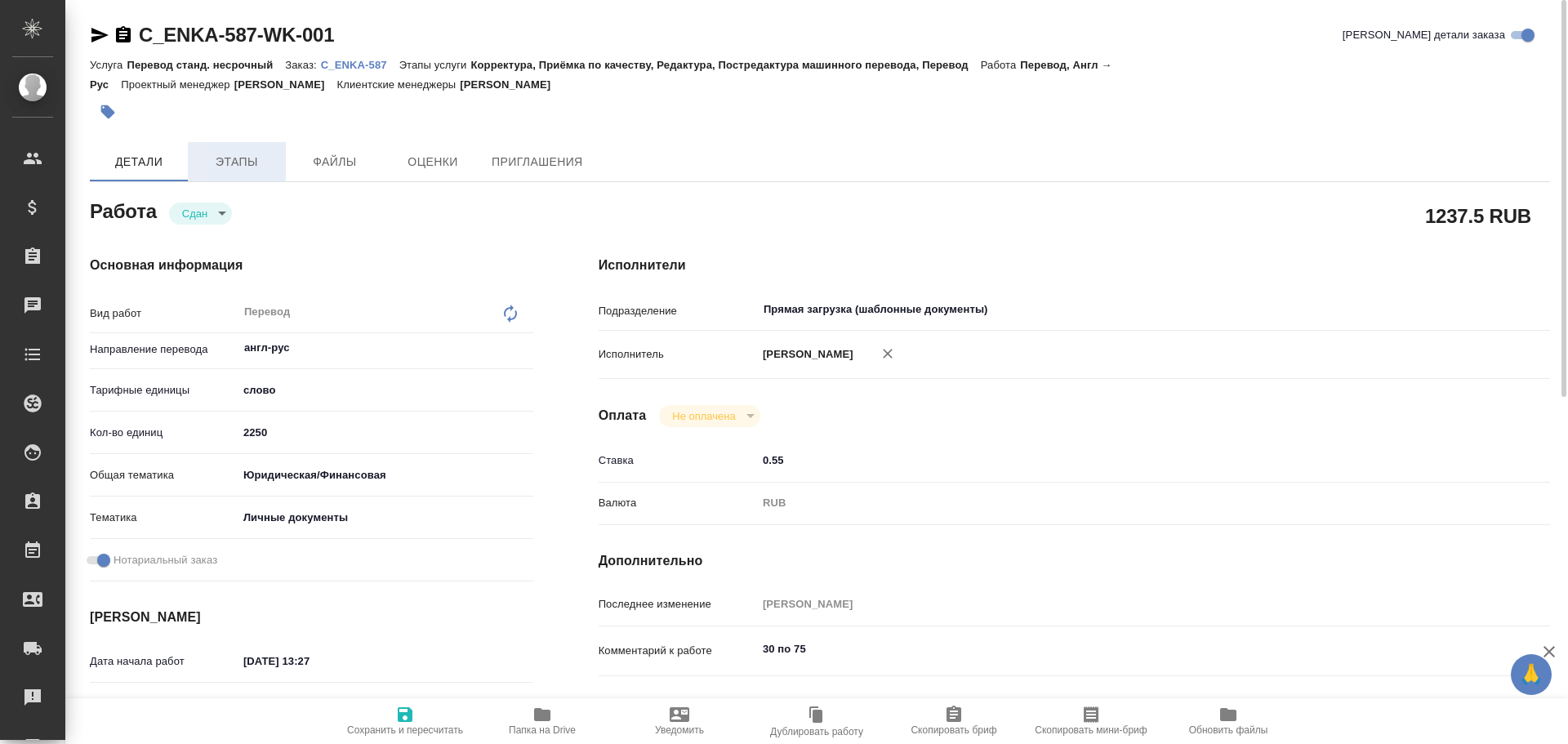
click at [233, 143] on button "Этапы" at bounding box center [236, 161] width 98 height 39
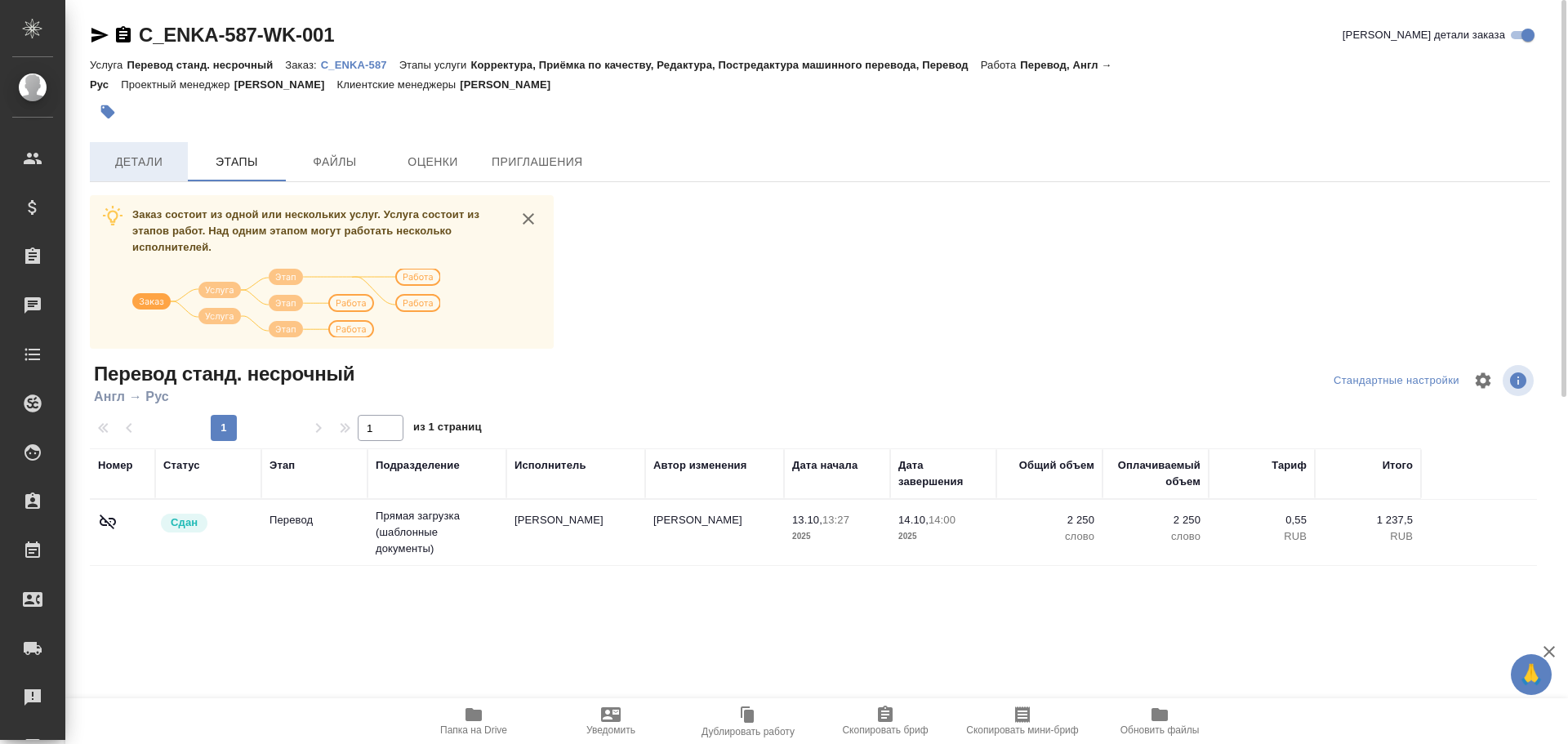
click at [152, 178] on button "Детали" at bounding box center [138, 161] width 98 height 39
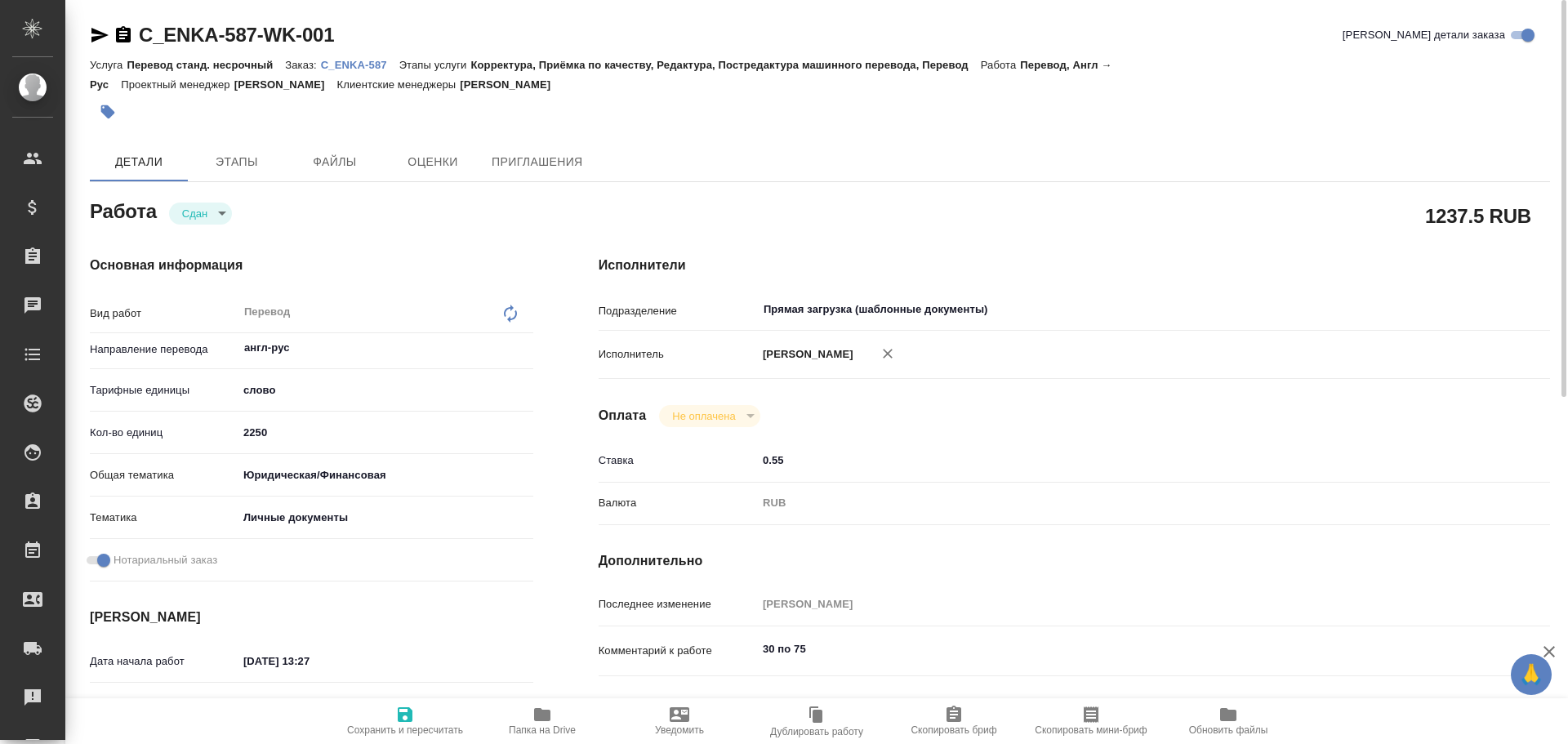
type textarea "x"
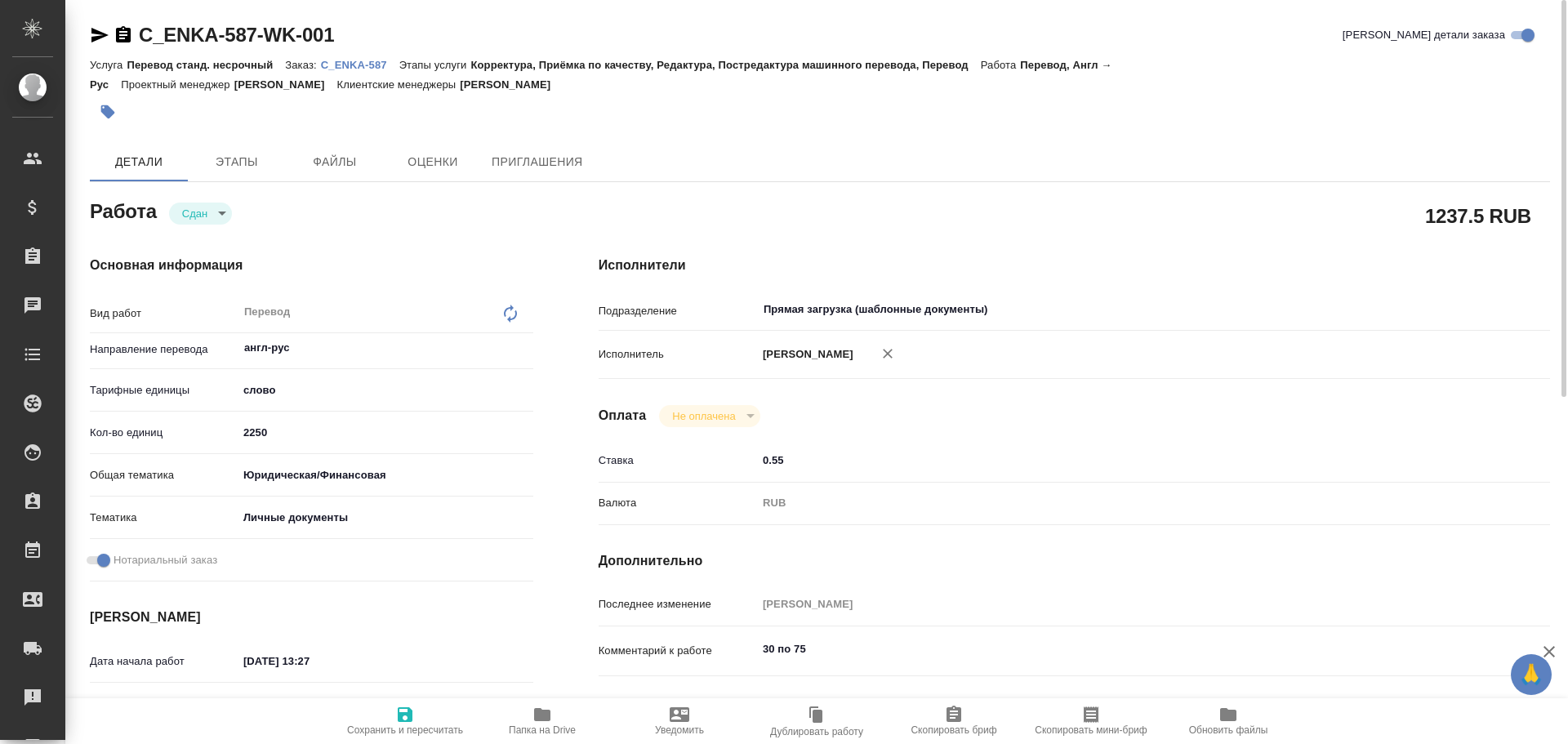
type textarea "x"
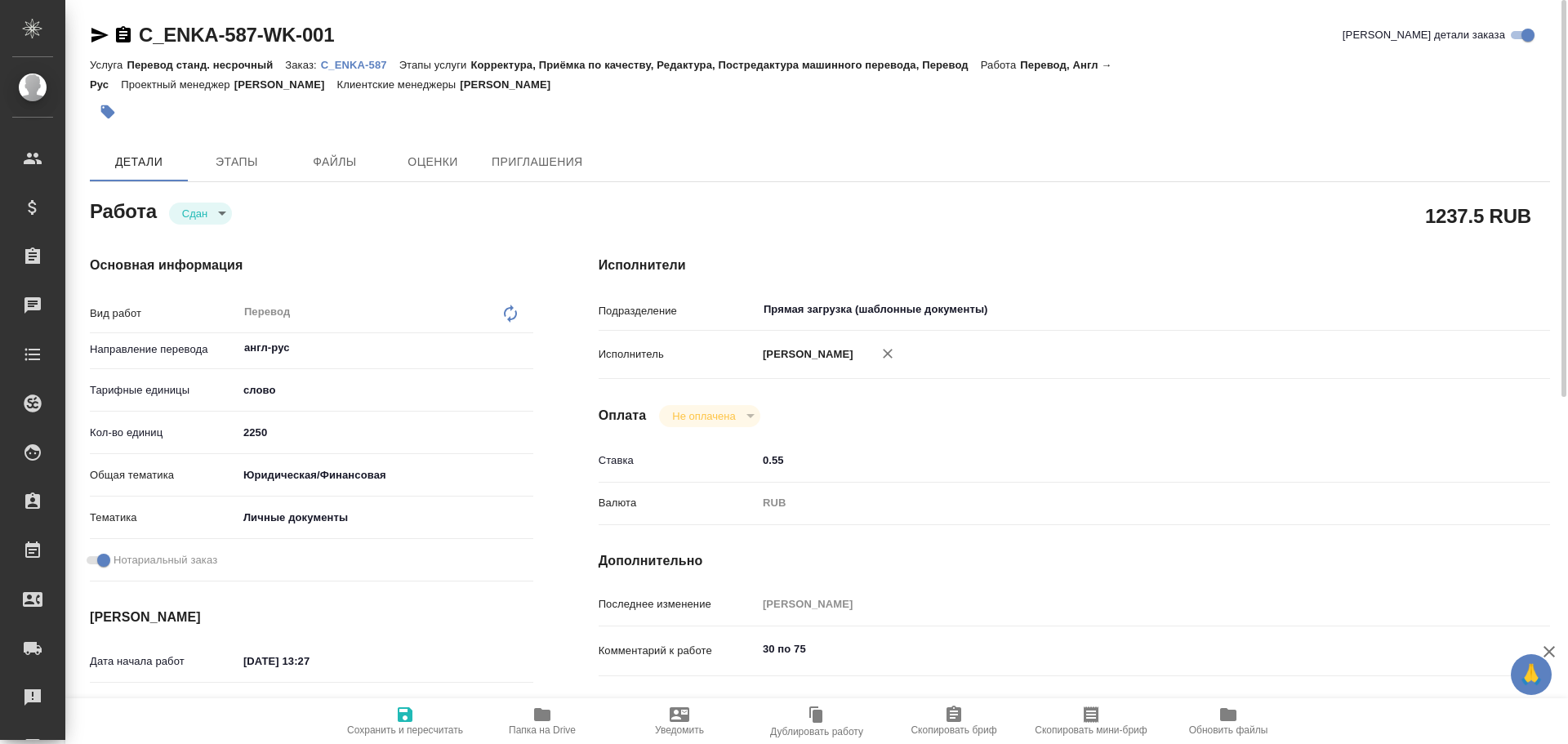
type textarea "x"
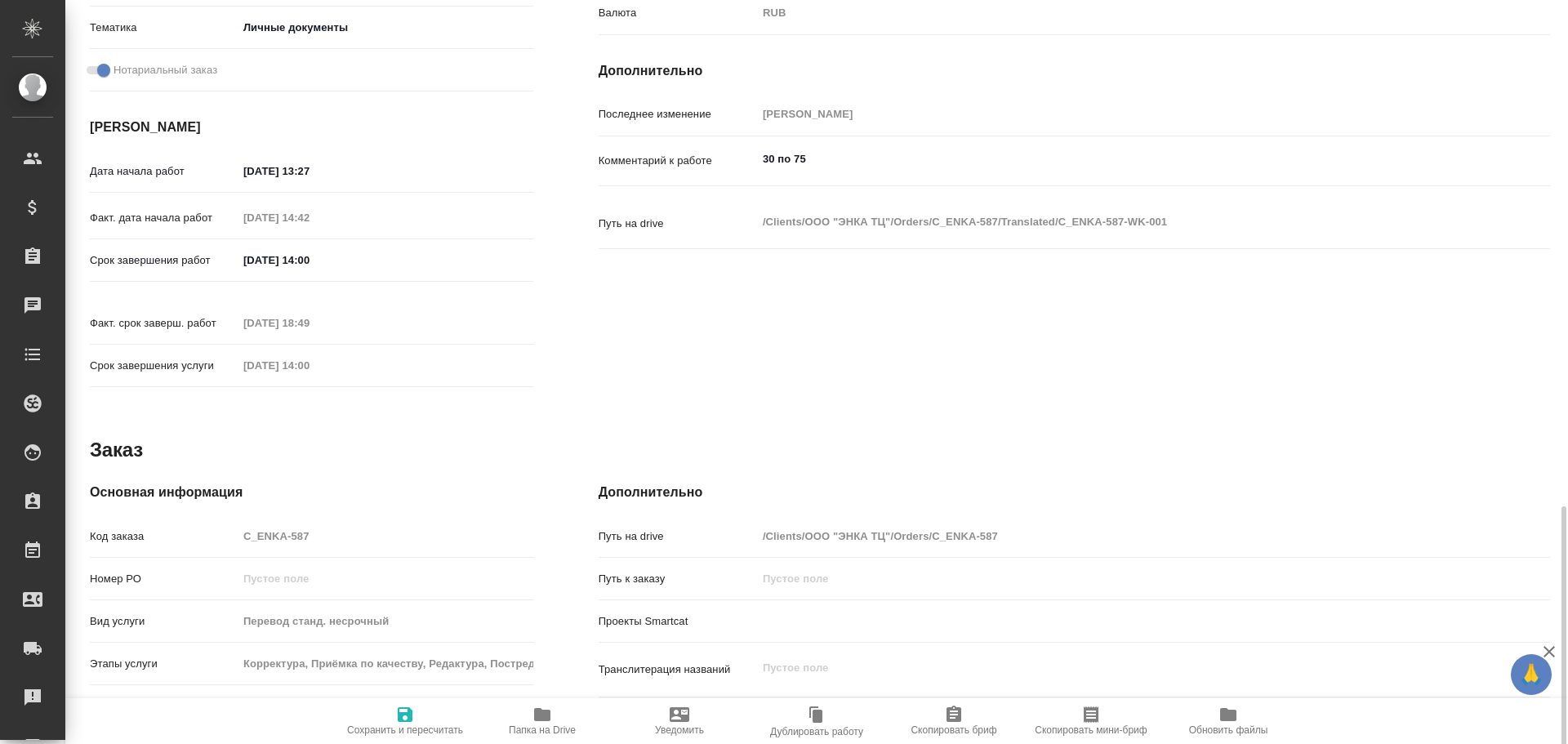
scroll to position [650, 0]
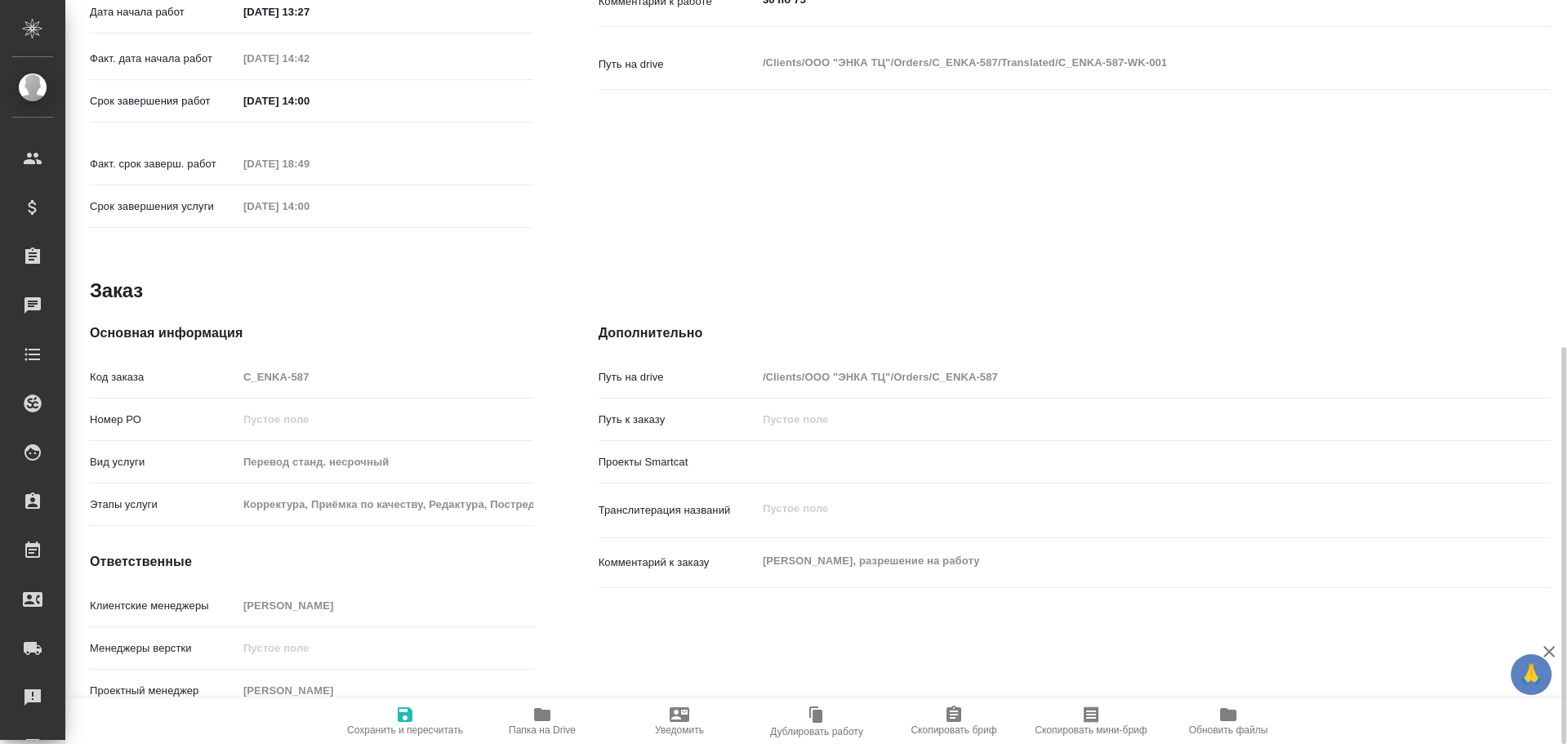
type textarea "x"
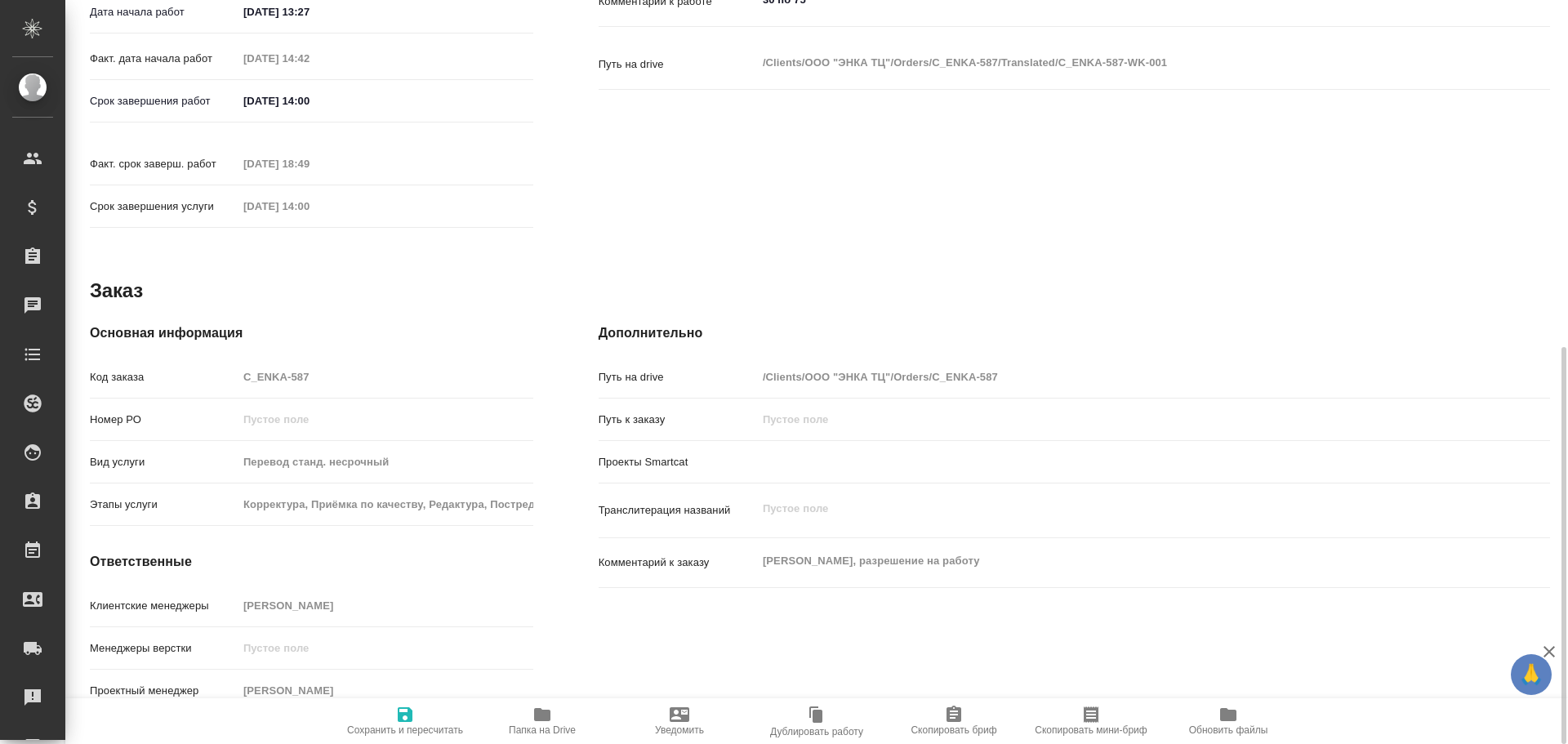
type textarea "x"
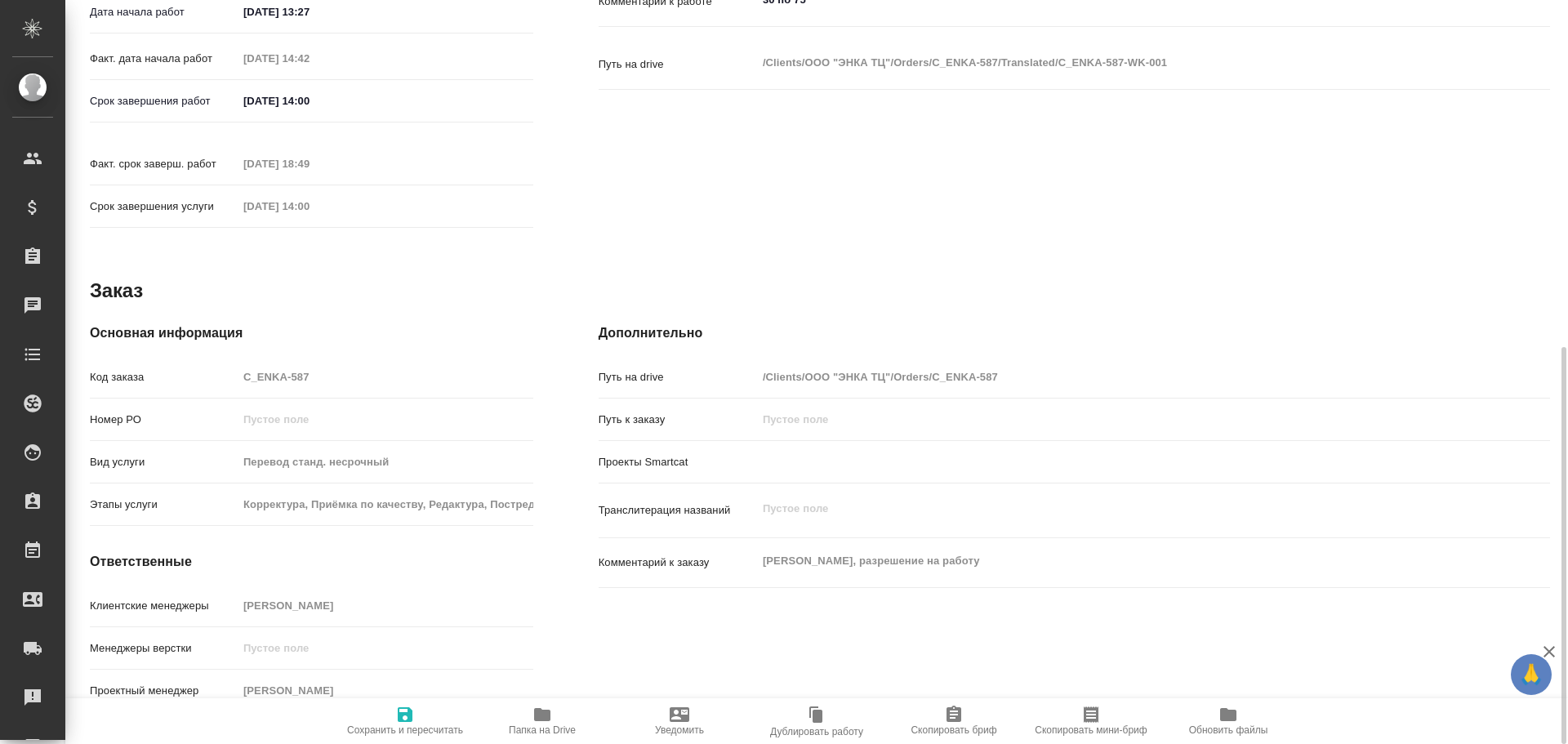
type textarea "x"
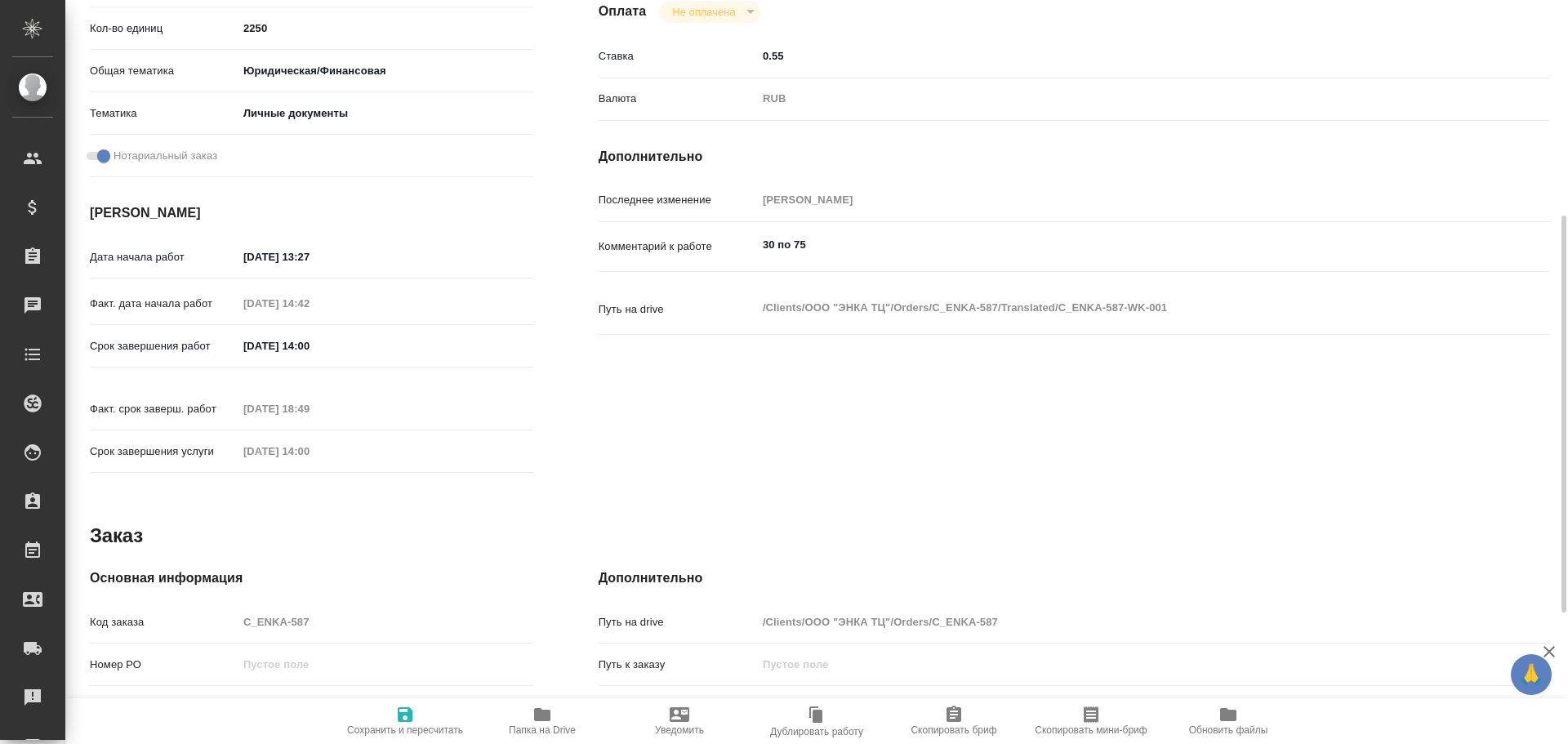
type textarea "x"
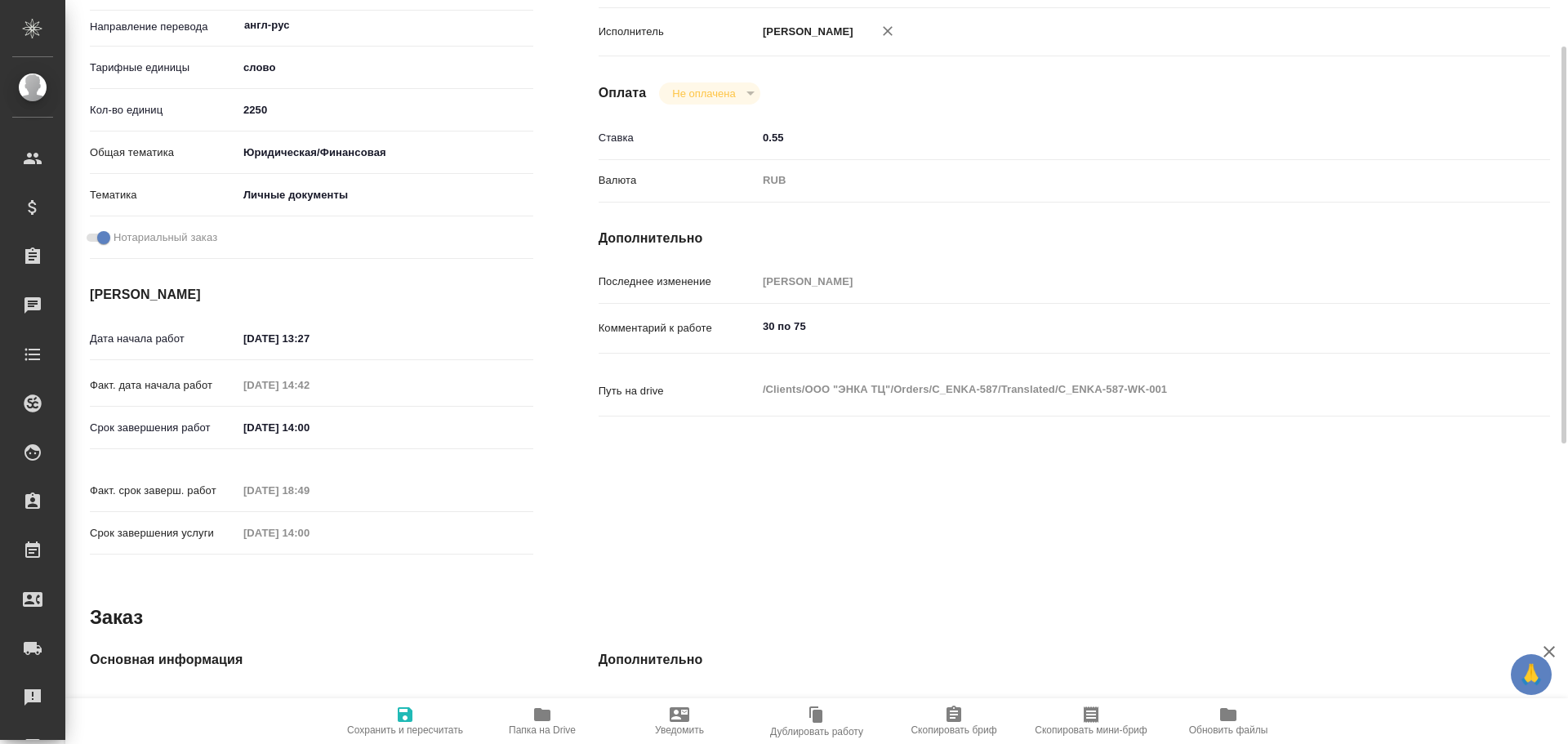
scroll to position [159, 0]
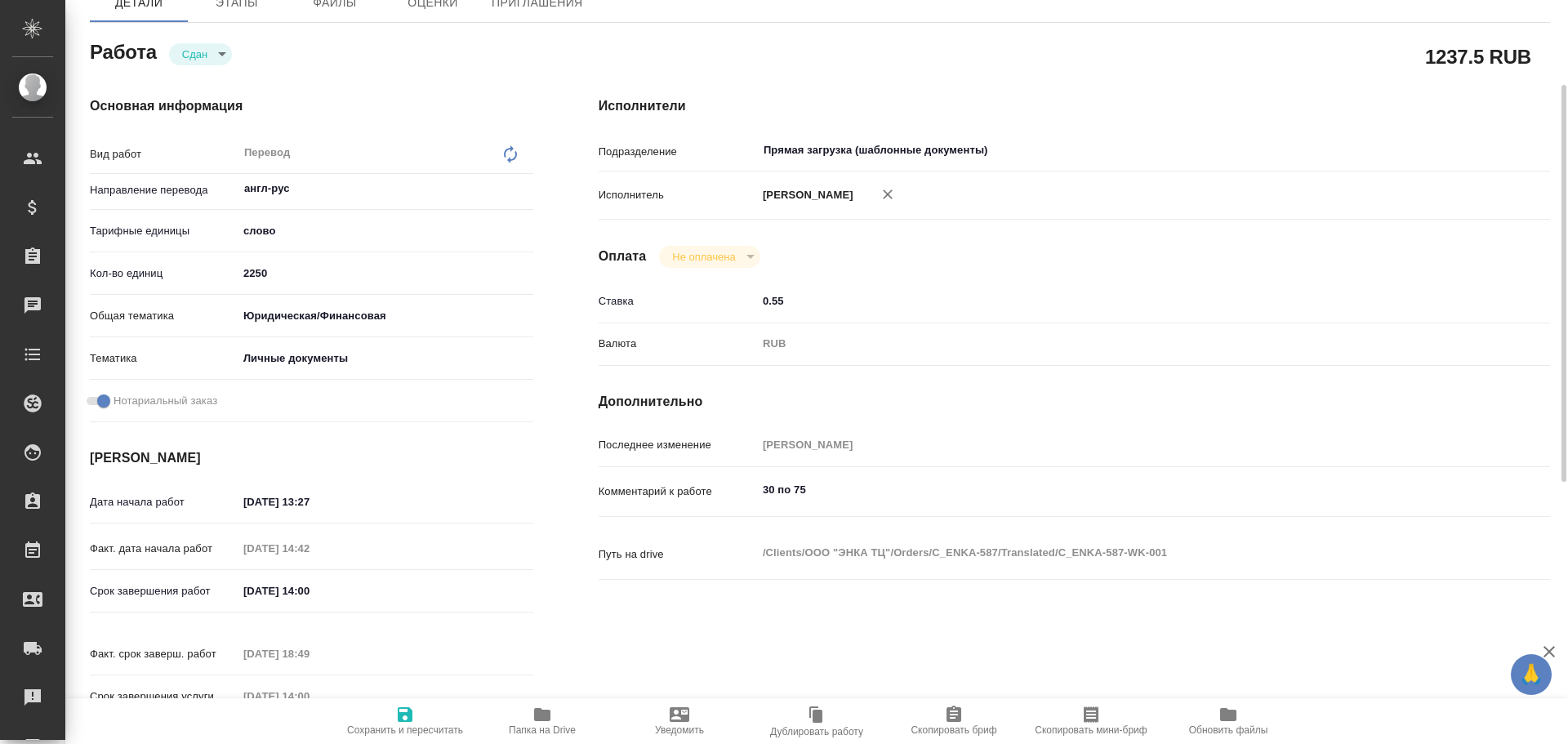
type textarea "x"
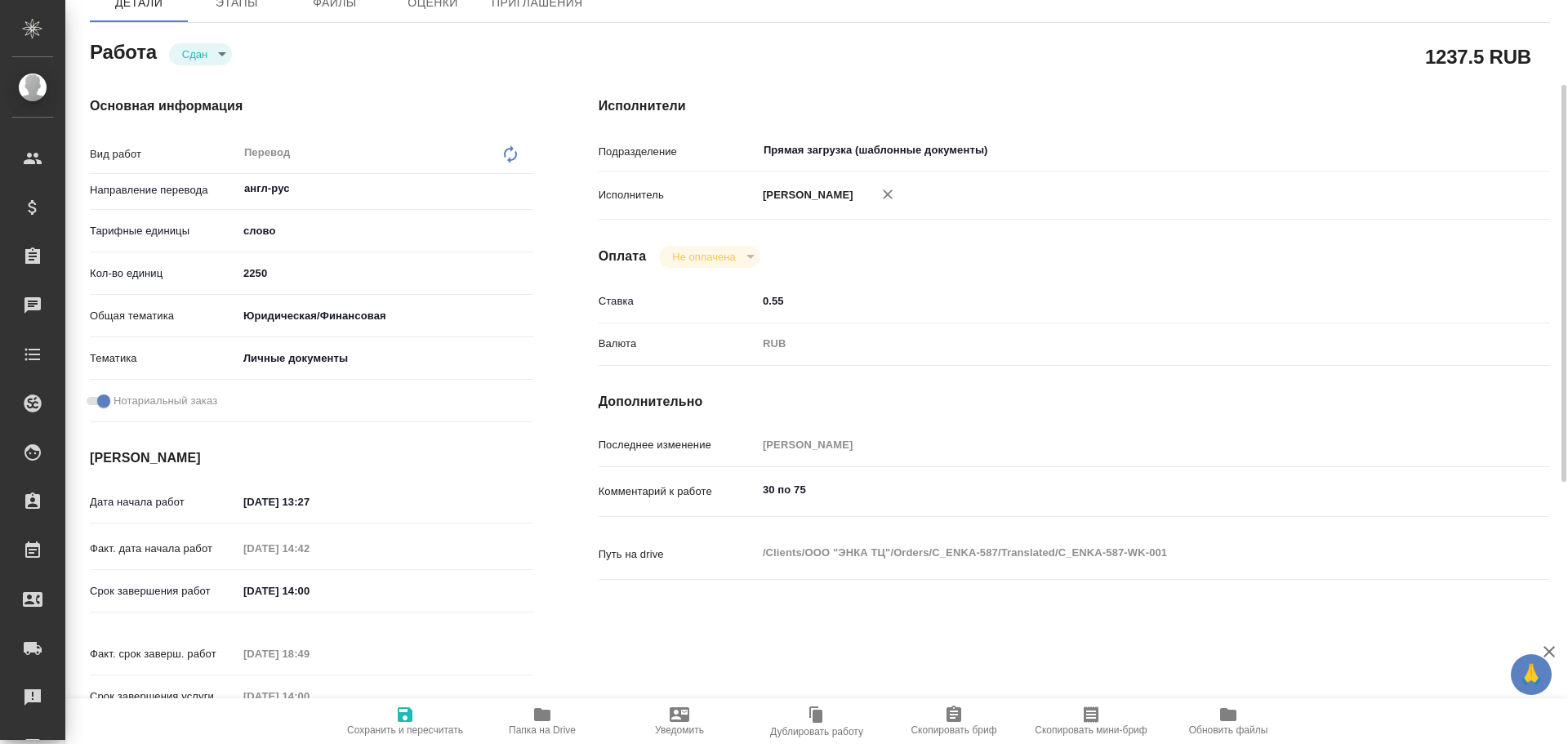
type textarea "x"
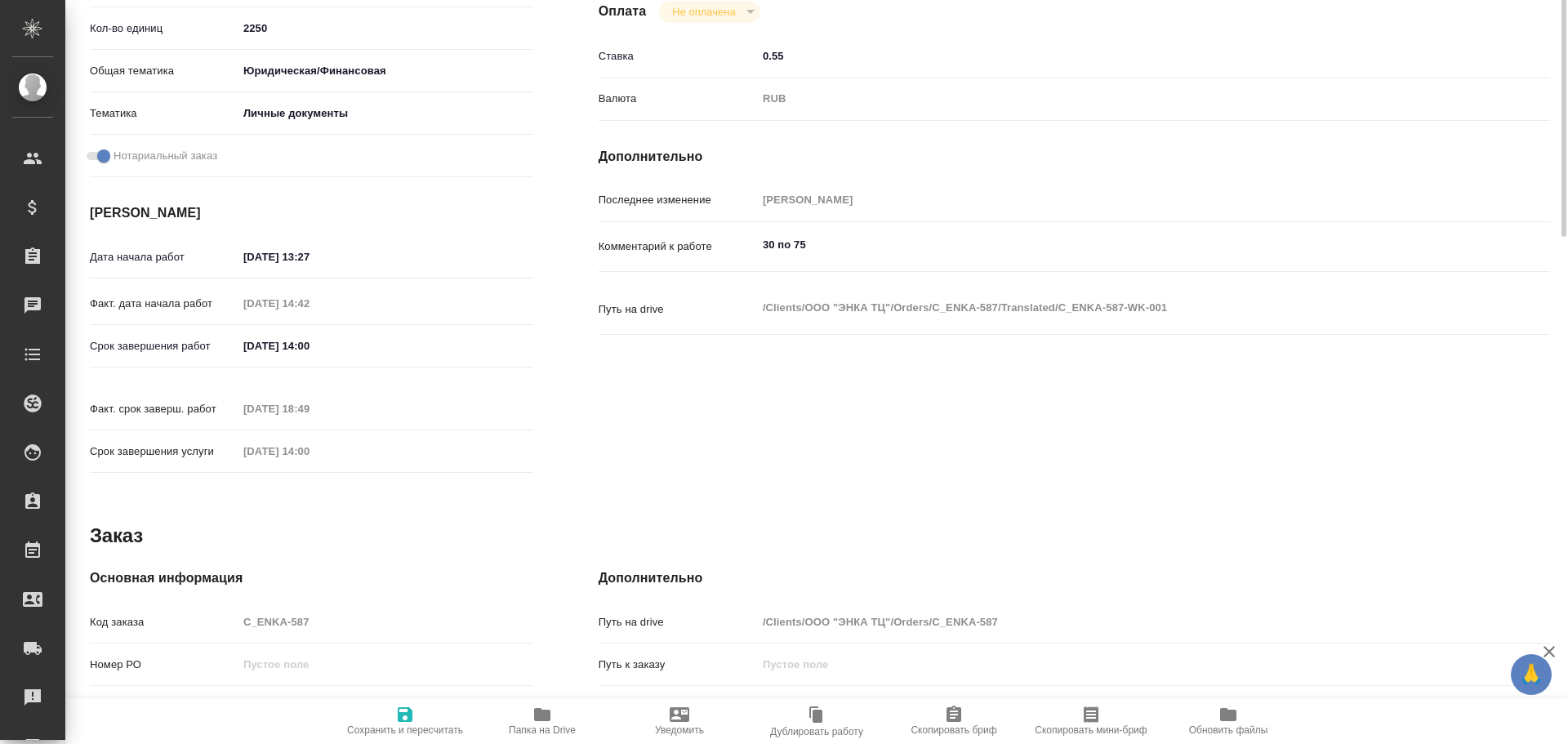
type textarea "x"
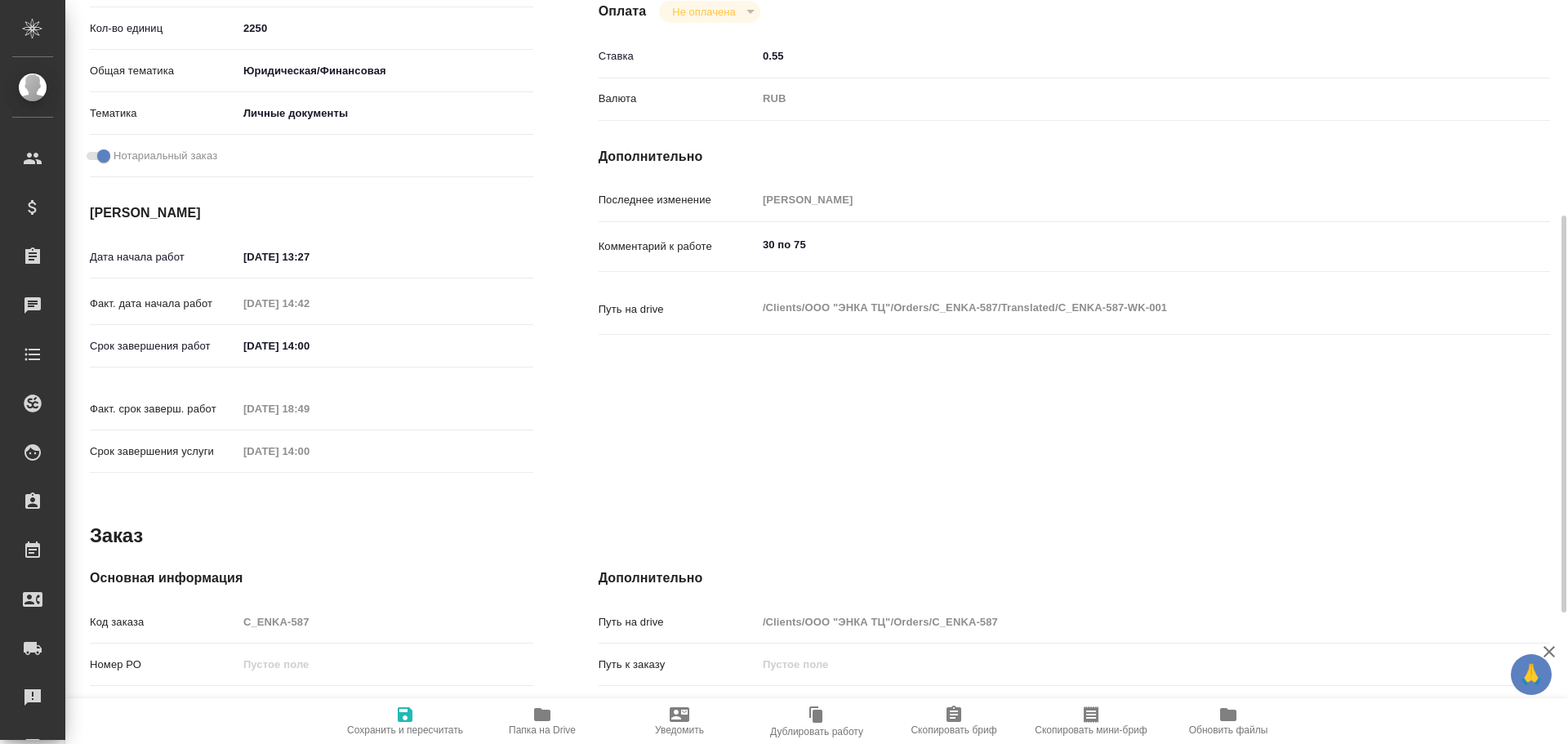
scroll to position [650, 0]
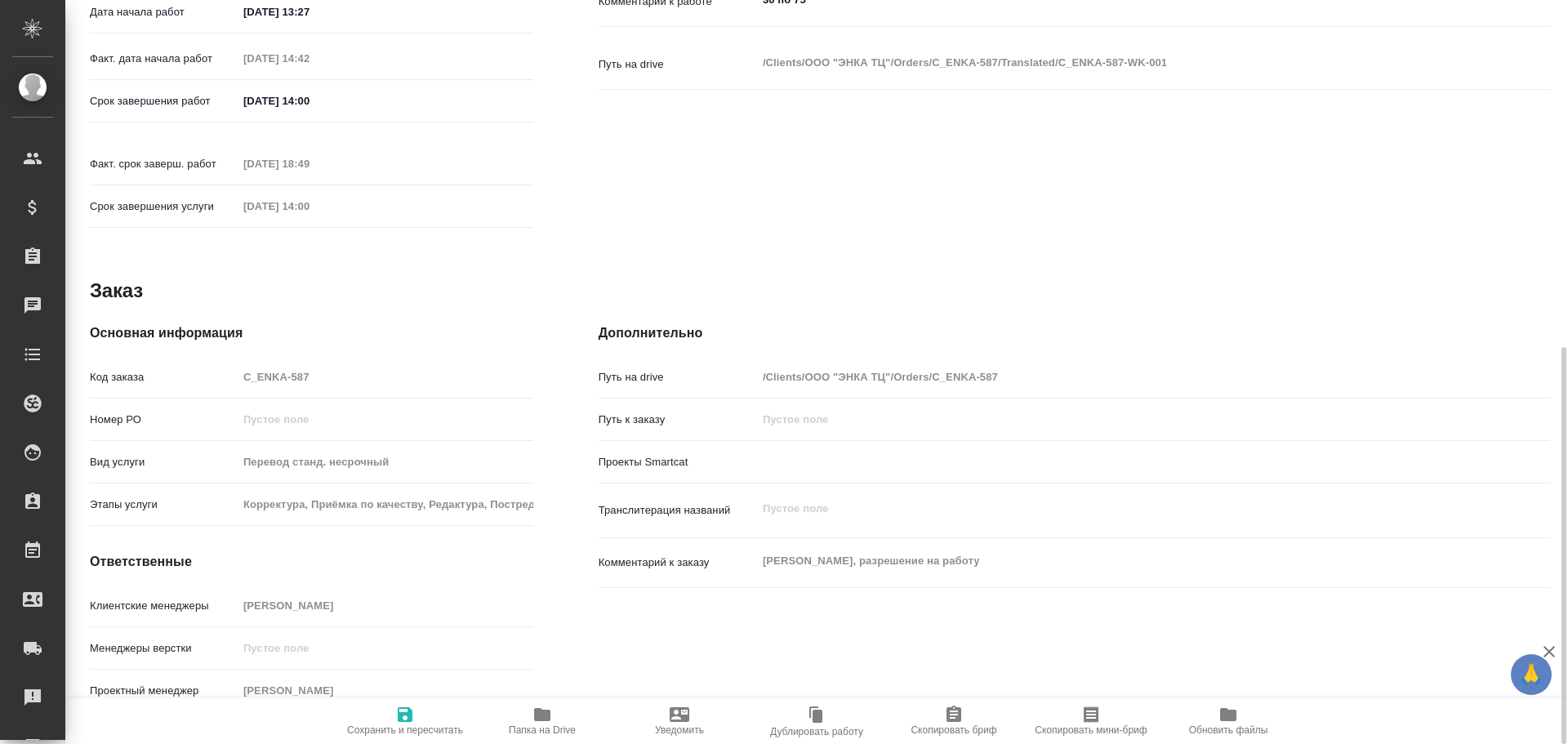
type textarea "x"
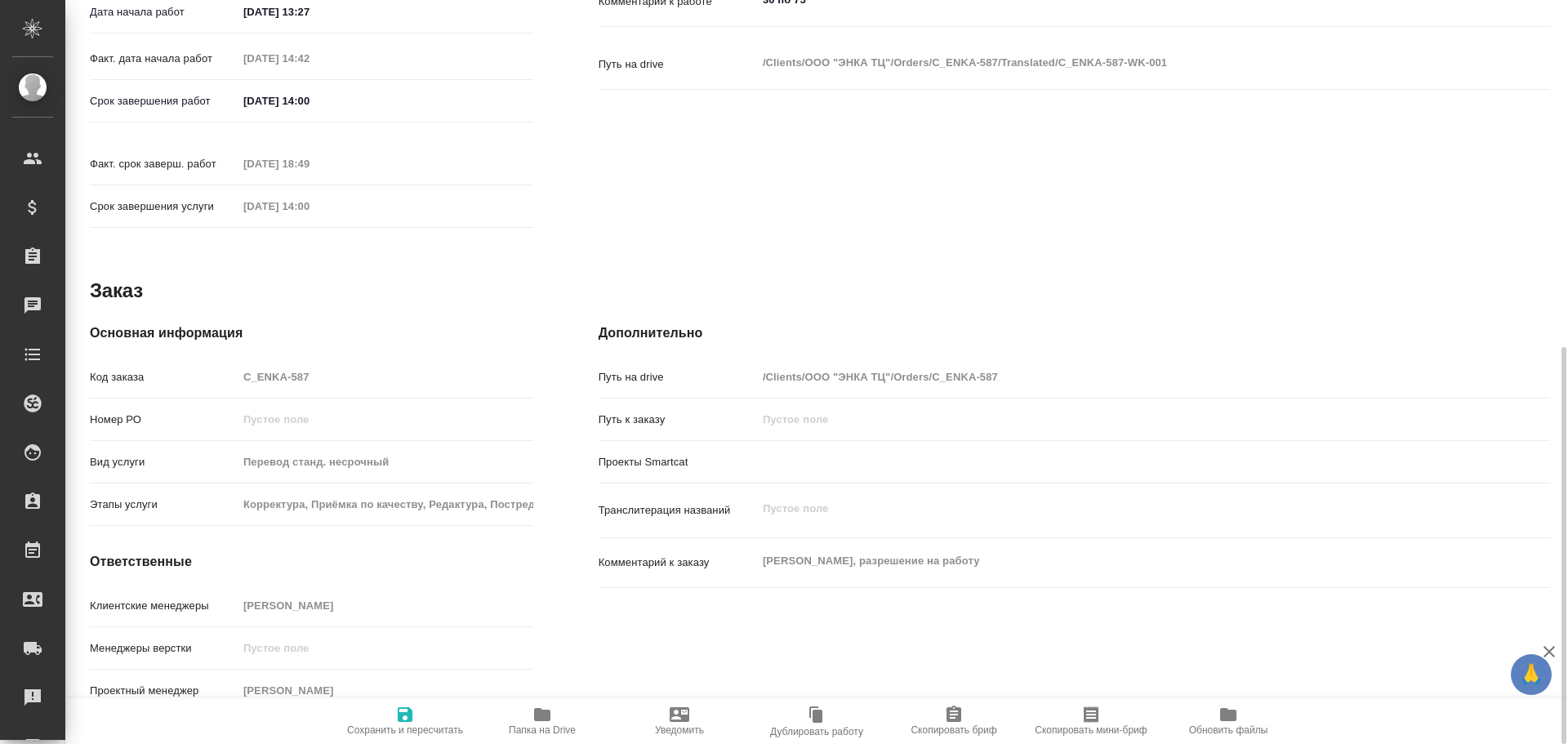
click at [209, 362] on div "Код заказа C_ENKA-587" at bounding box center [311, 376] width 444 height 28
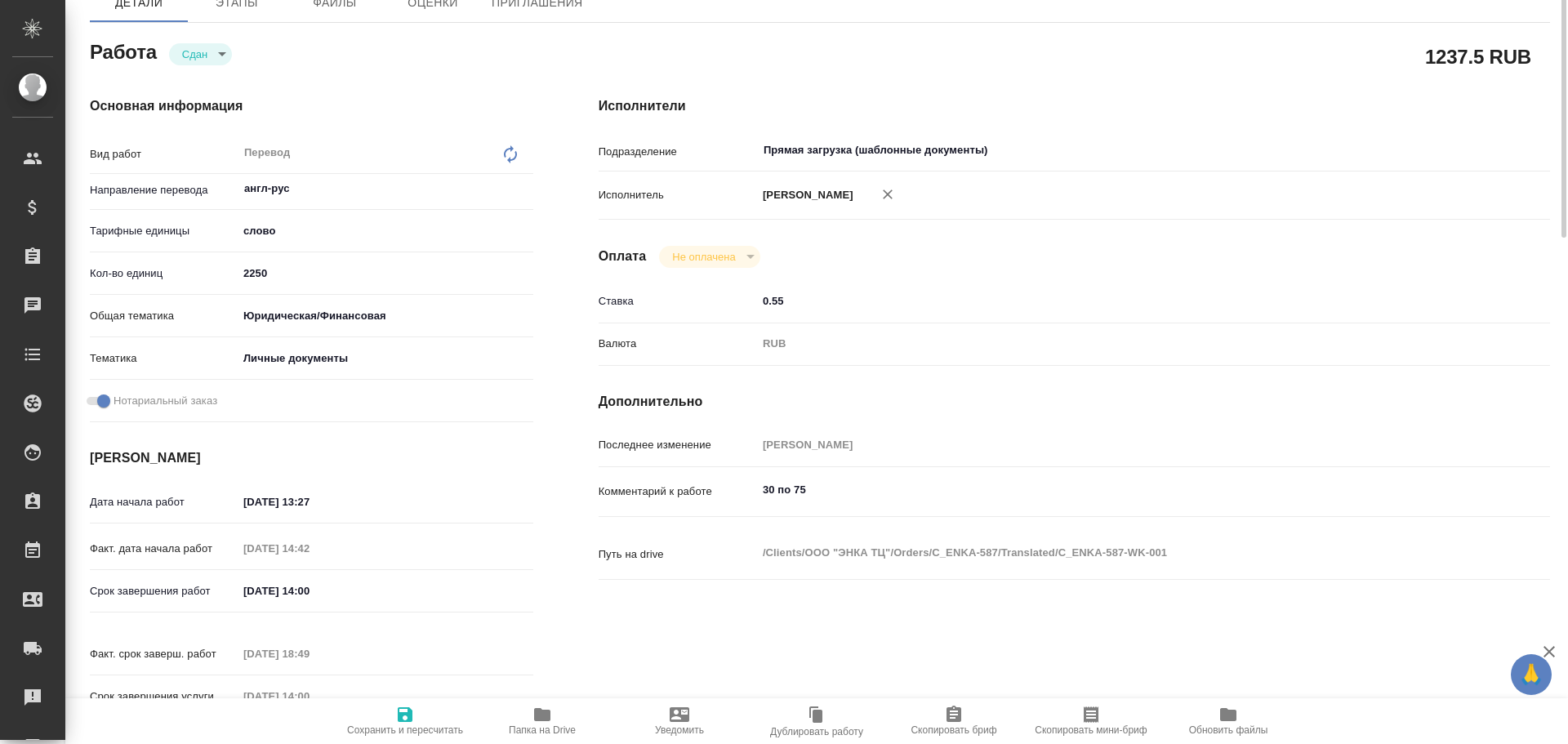
scroll to position [0, 0]
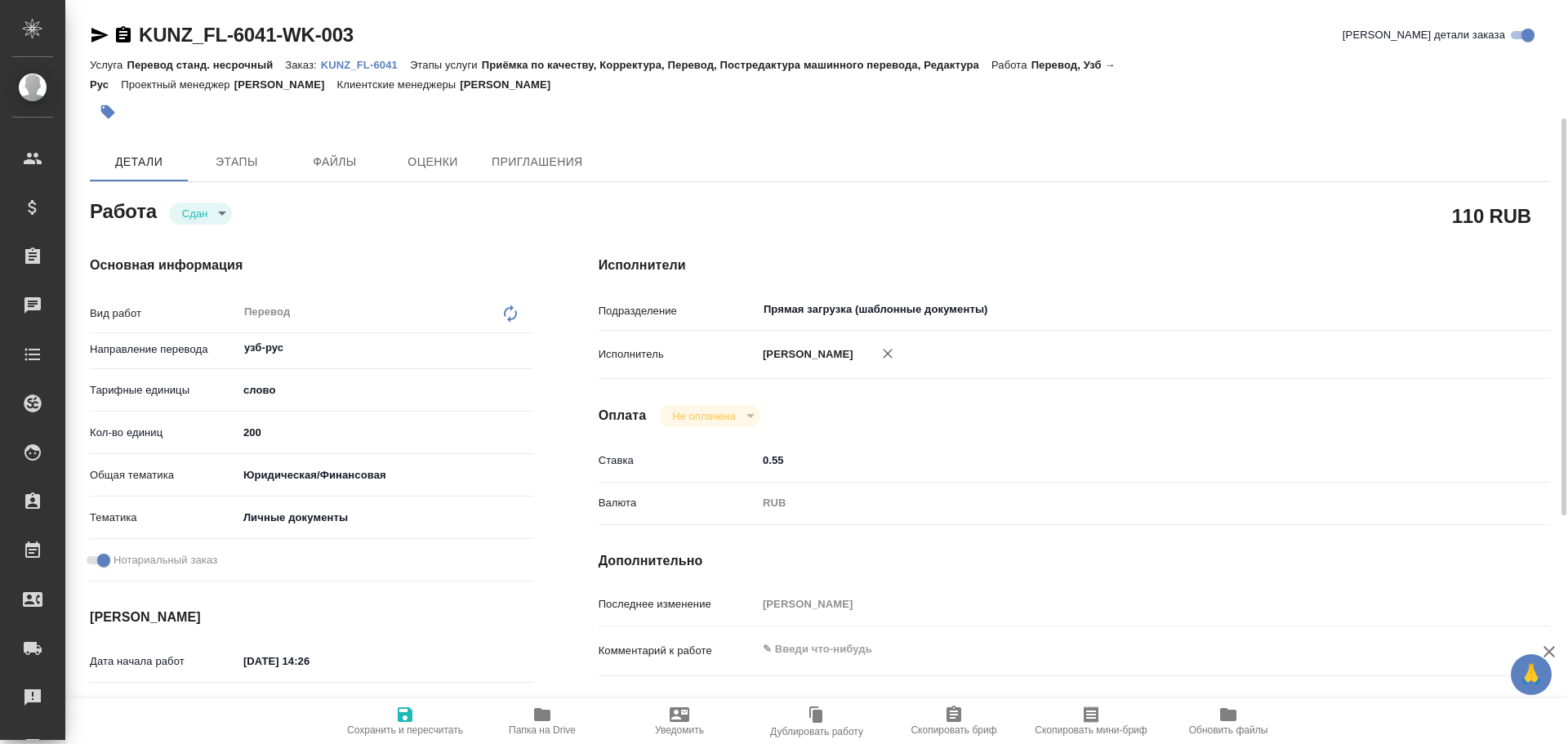
scroll to position [78, 0]
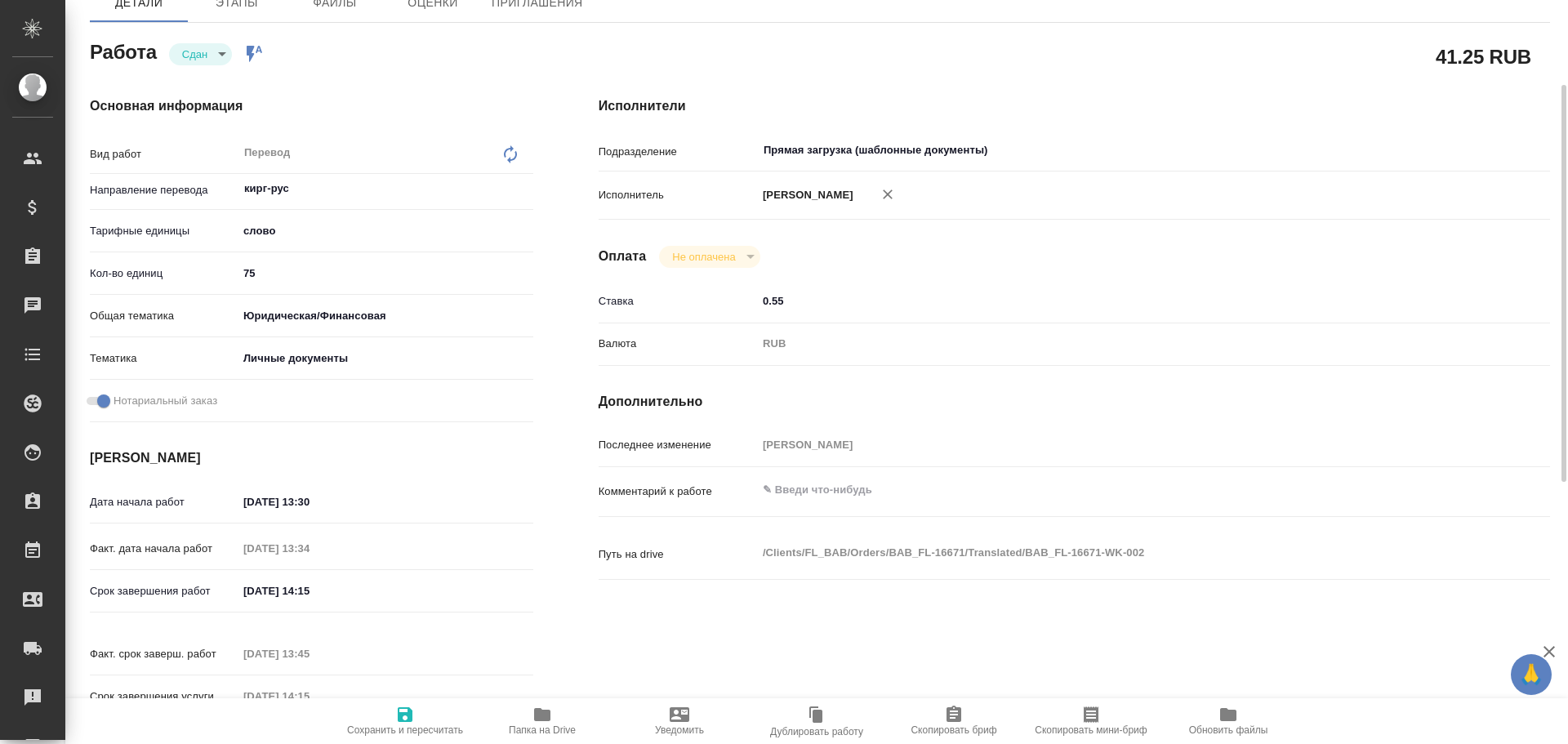
scroll to position [78, 0]
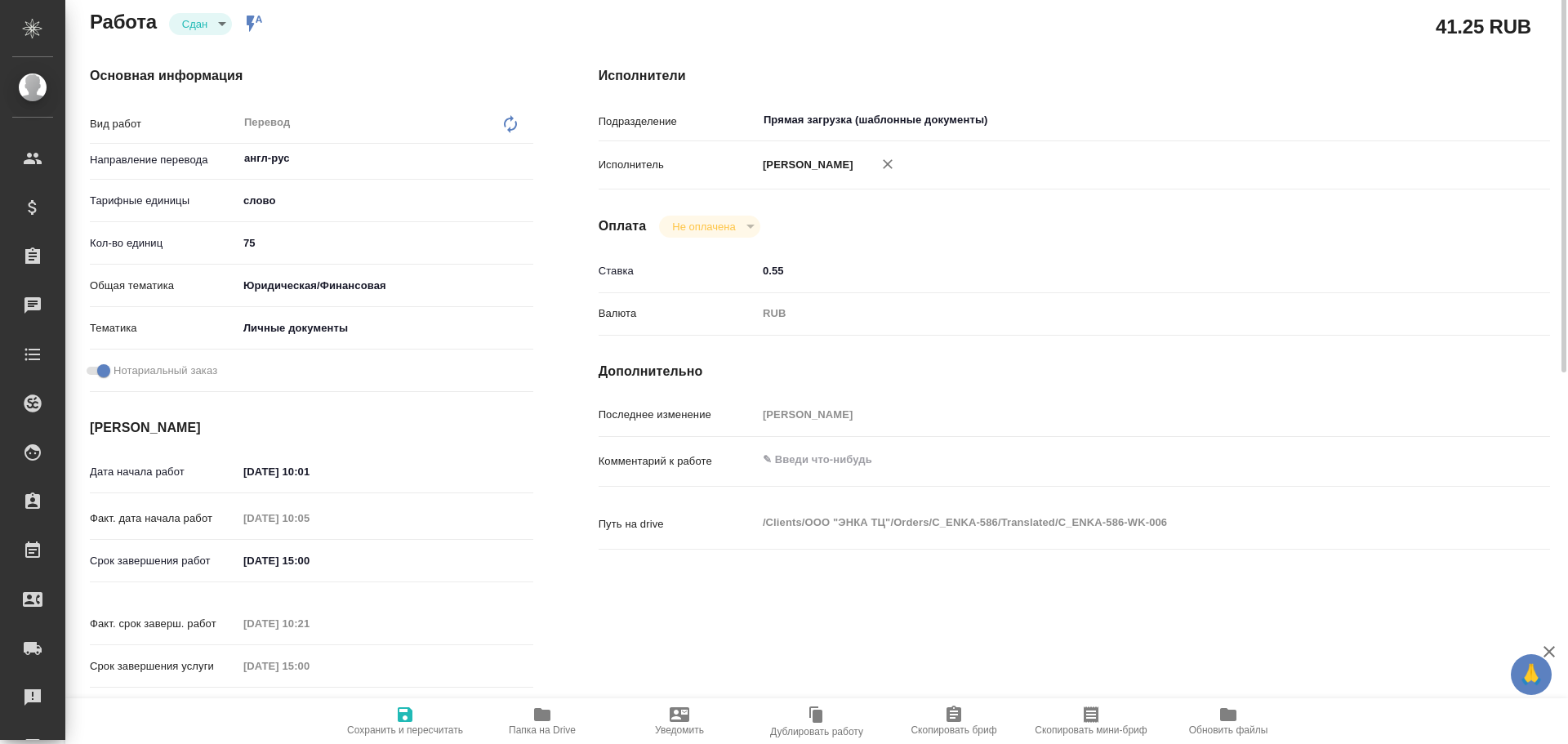
scroll to position [108, 0]
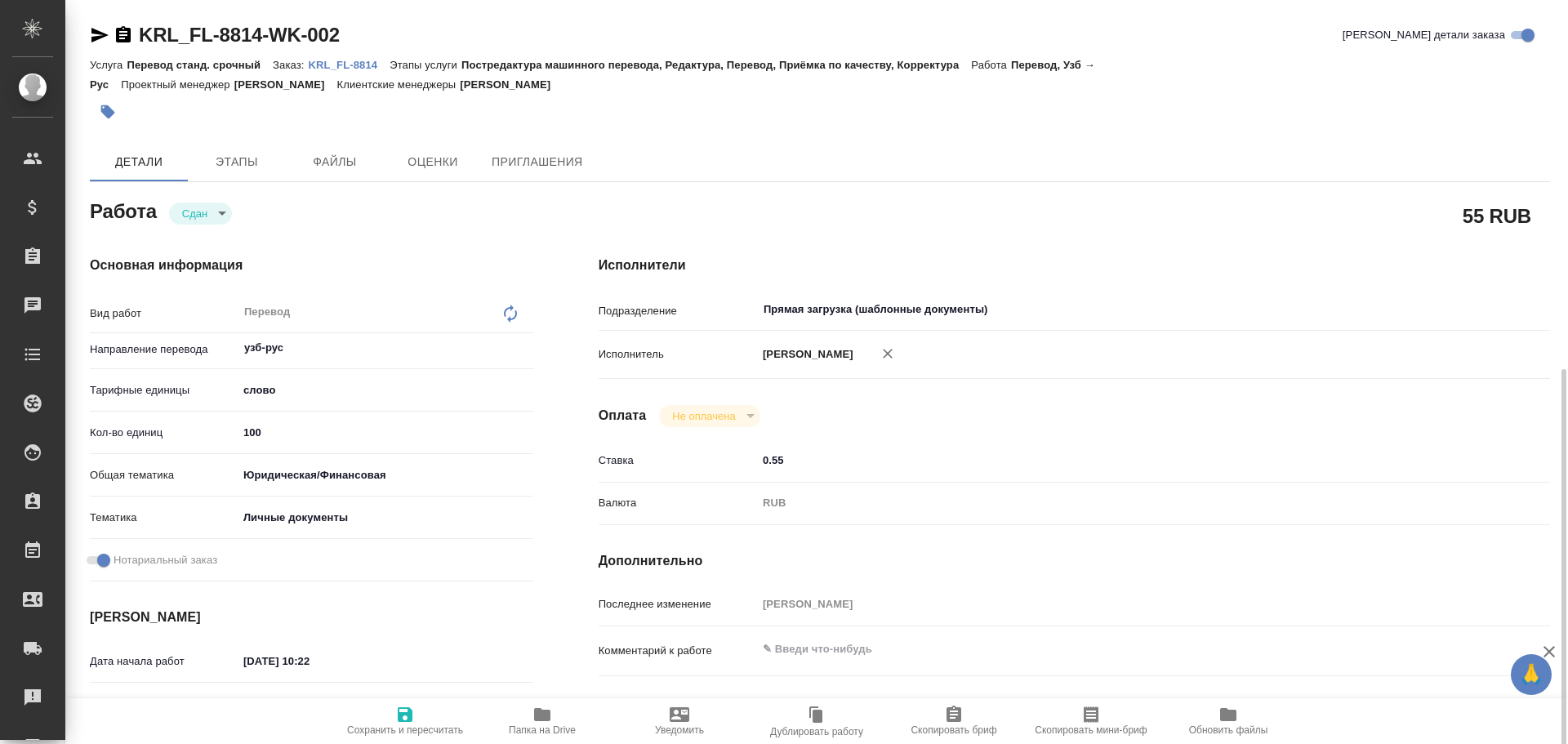
scroll to position [78, 0]
